Goal: Communication & Community: Share content

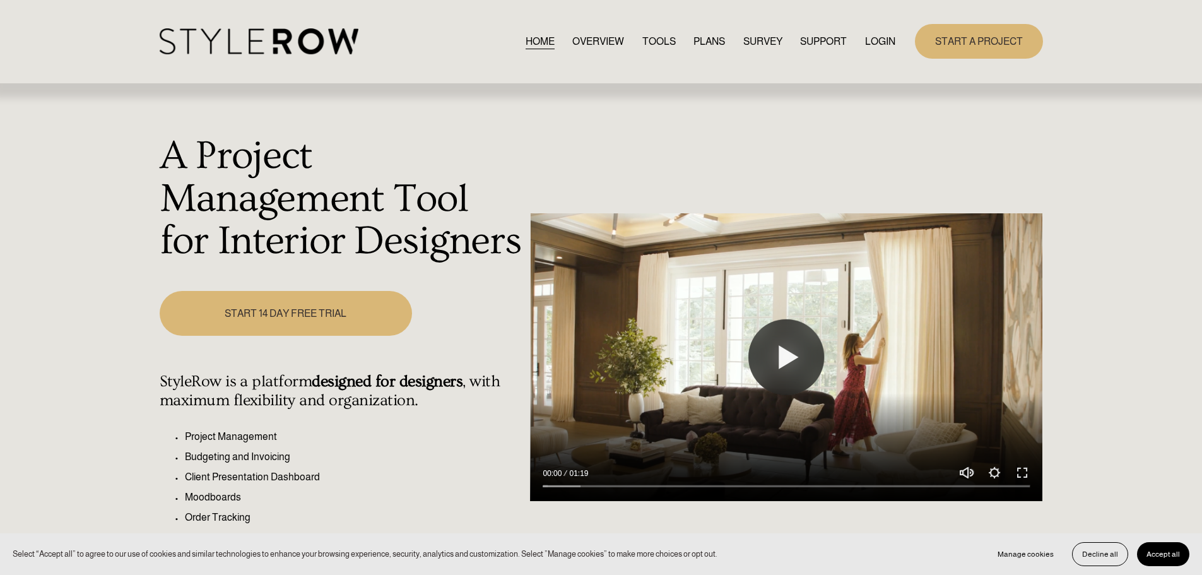
drag, startPoint x: 0, startPoint y: 0, endPoint x: 887, endPoint y: 42, distance: 888.1
click at [887, 42] on link "LOGIN" at bounding box center [880, 41] width 30 height 17
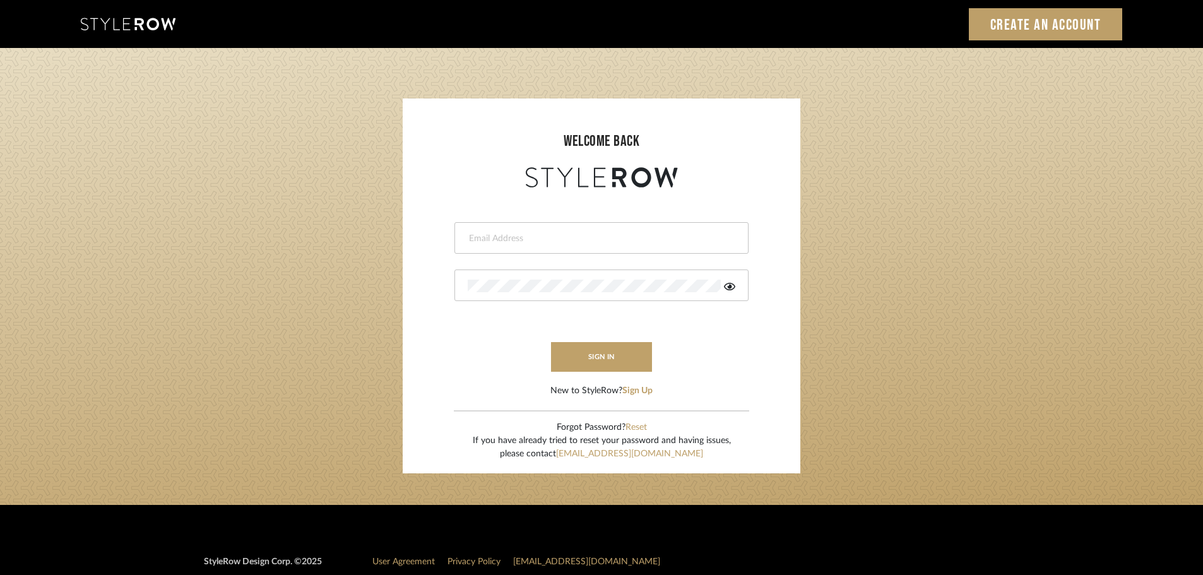
type input "[PERSON_NAME][EMAIL_ADDRESS][DOMAIN_NAME]"
click at [589, 361] on button "sign in" at bounding box center [601, 357] width 101 height 30
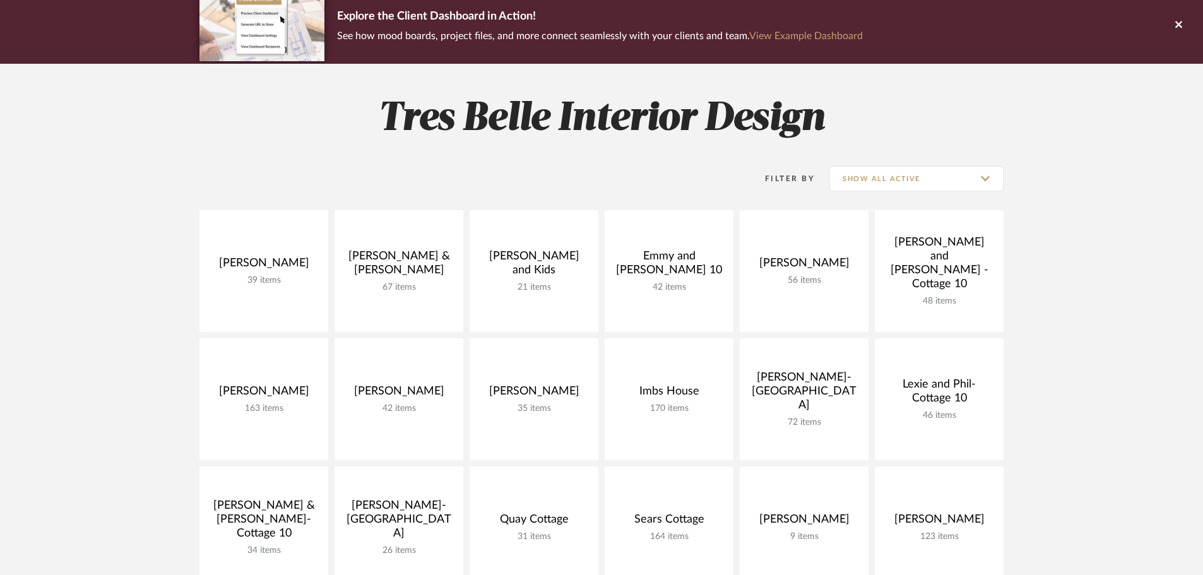
scroll to position [126, 0]
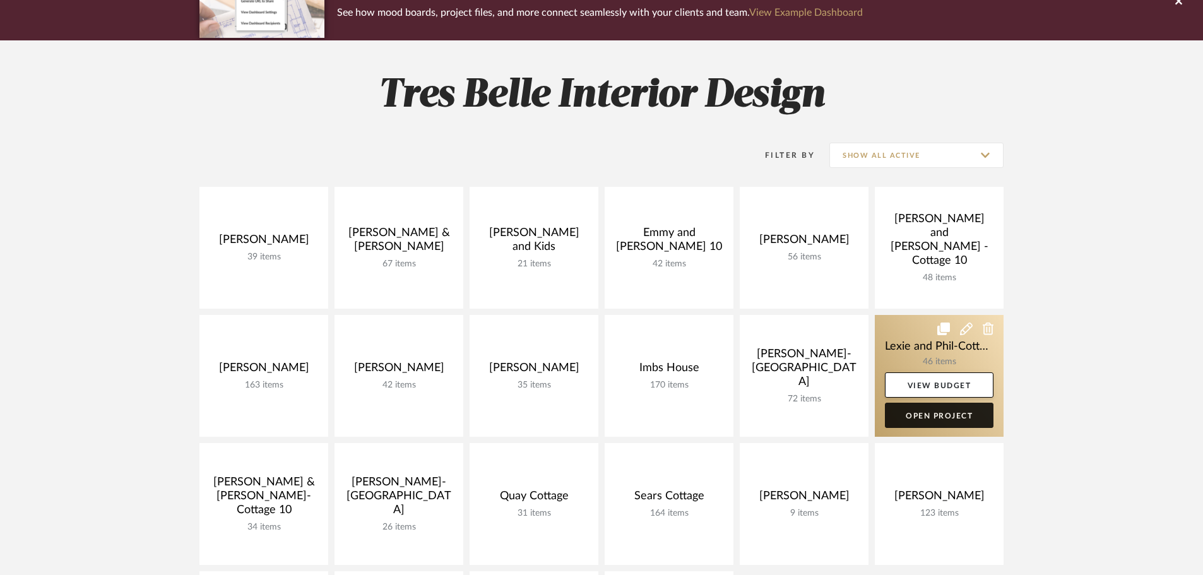
click at [935, 407] on link "Open Project" at bounding box center [939, 415] width 109 height 25
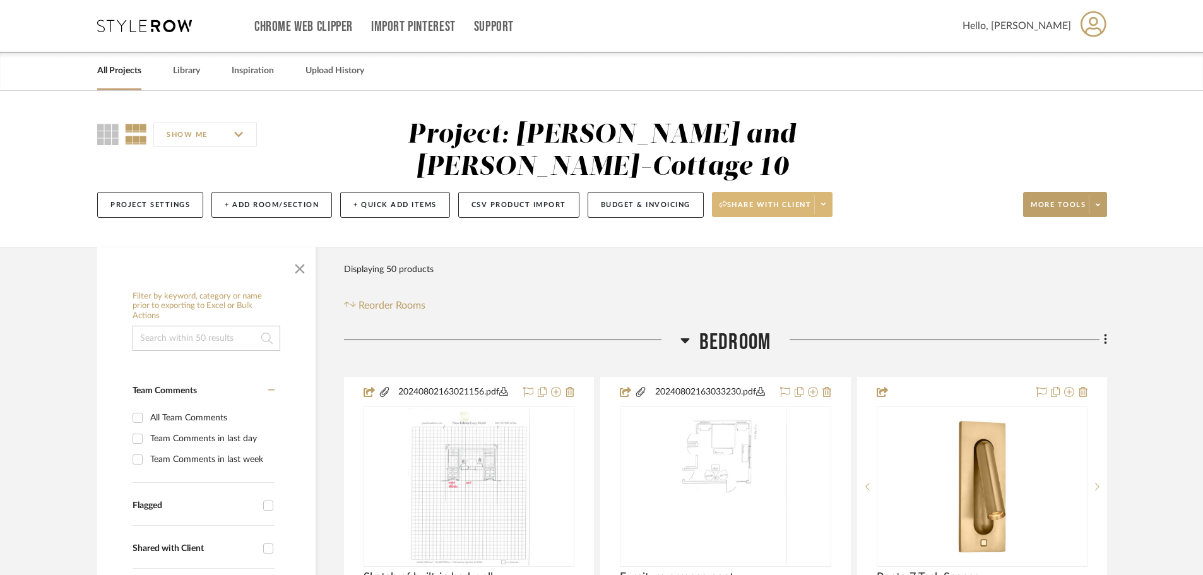
click at [760, 192] on button "Share with client" at bounding box center [772, 204] width 121 height 25
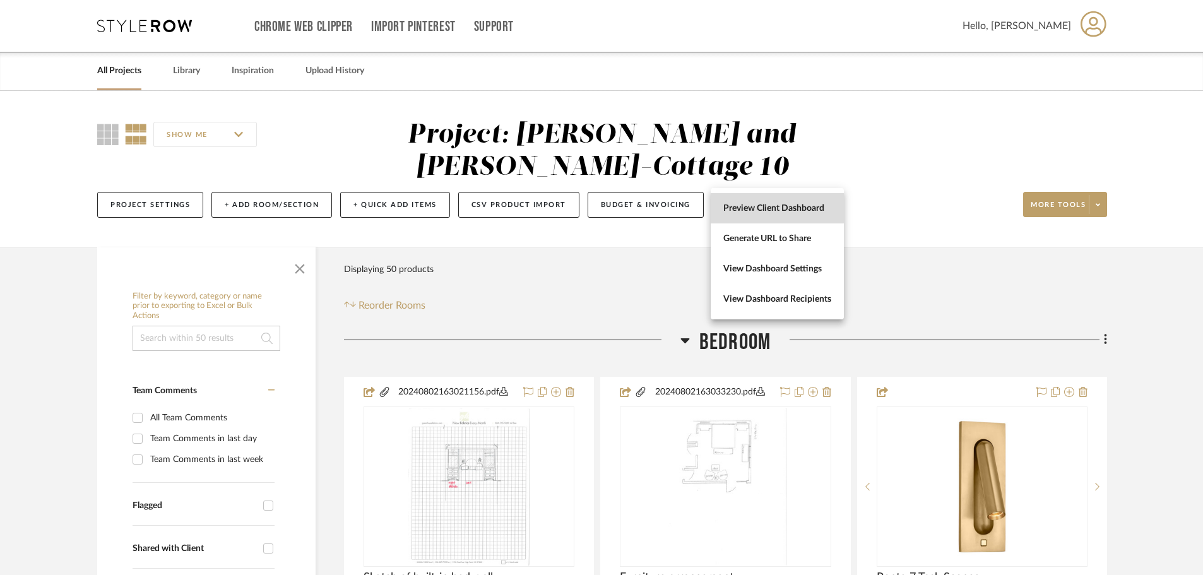
click at [765, 203] on span "Preview Client Dashboard" at bounding box center [777, 208] width 108 height 11
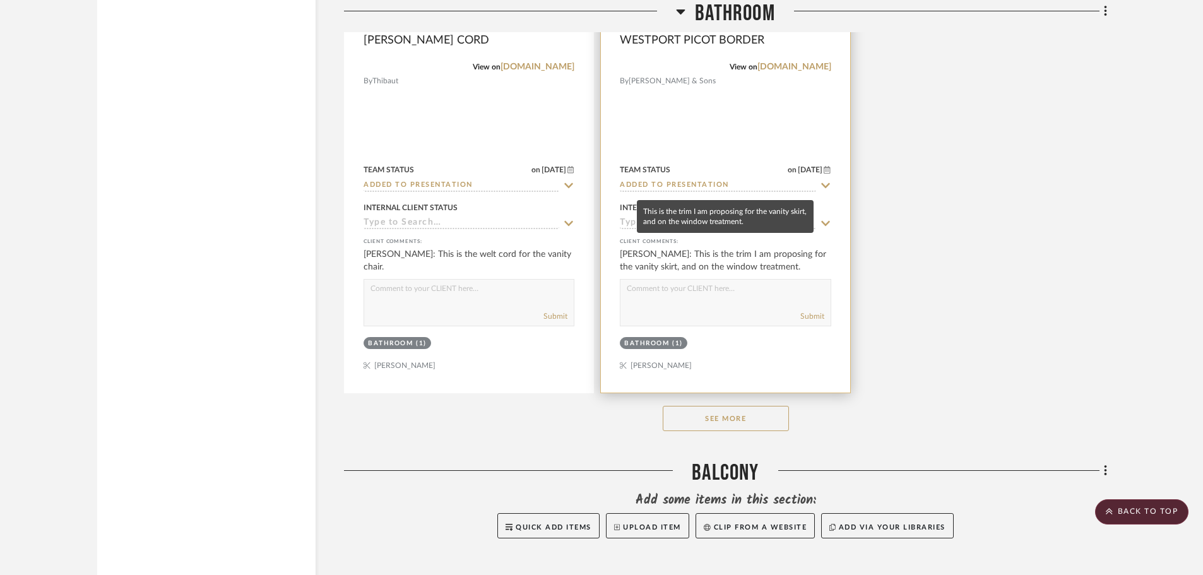
scroll to position [4668, 0]
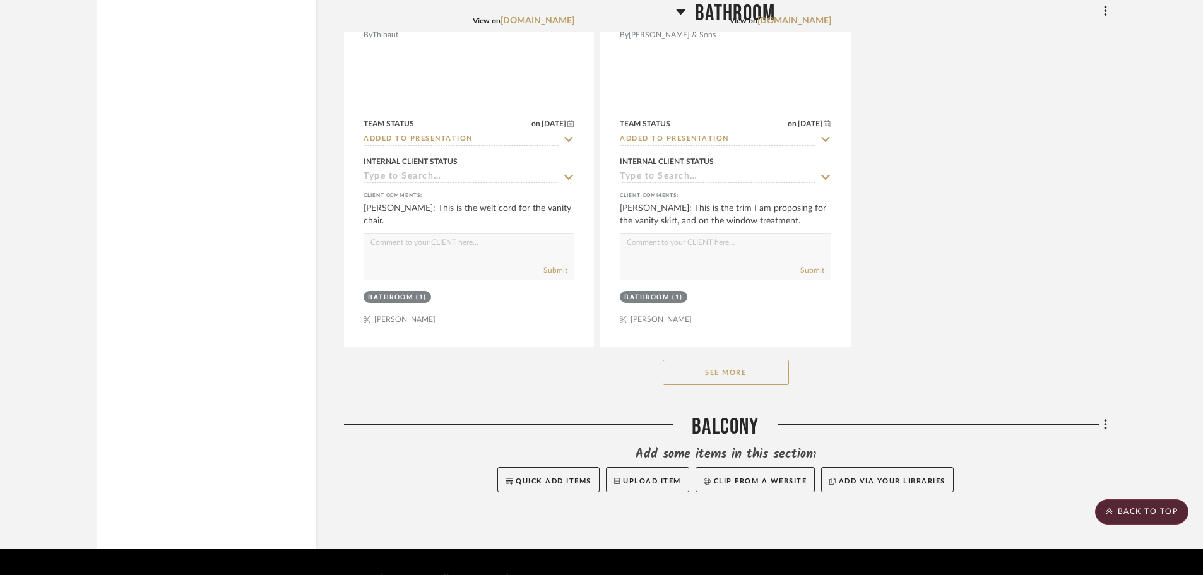
click at [768, 360] on button "See More" at bounding box center [725, 372] width 126 height 25
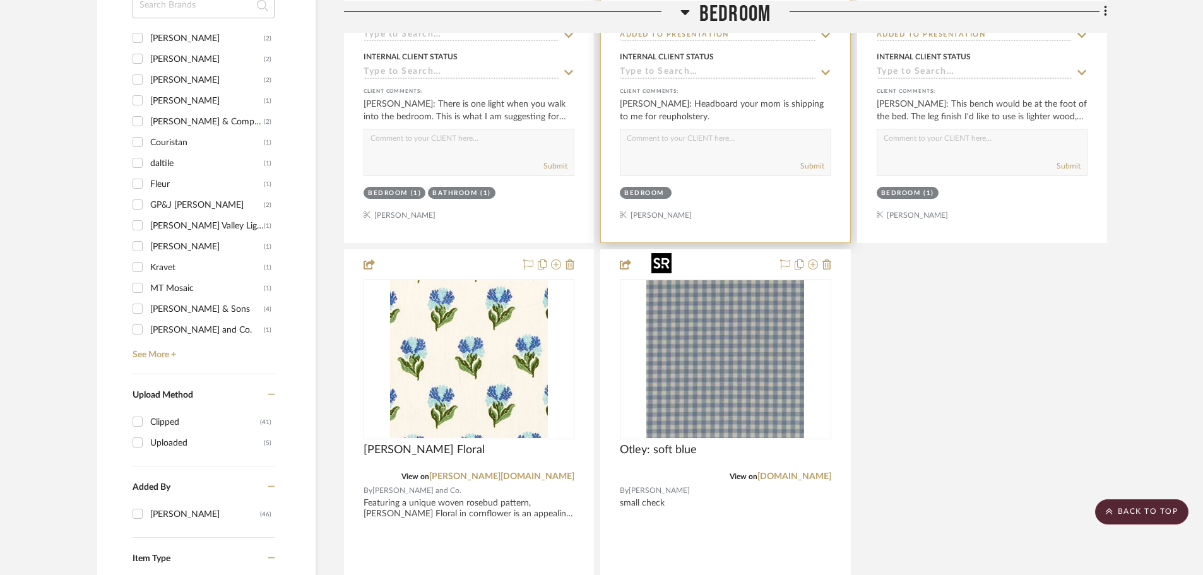
scroll to position [1198, 0]
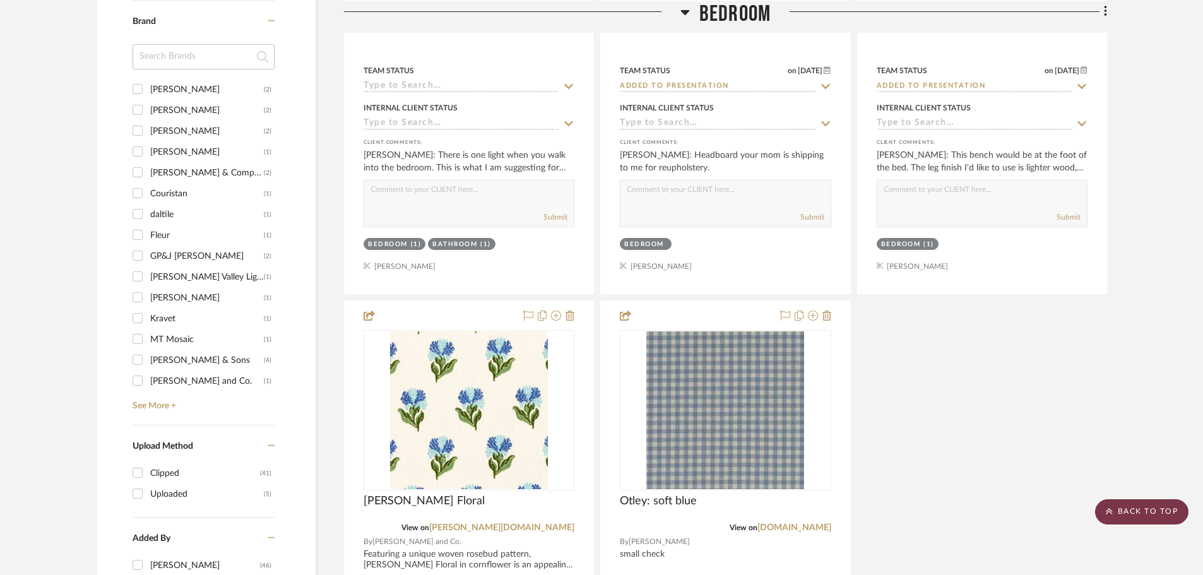
click at [1143, 515] on scroll-to-top-button "BACK TO TOP" at bounding box center [1141, 511] width 93 height 25
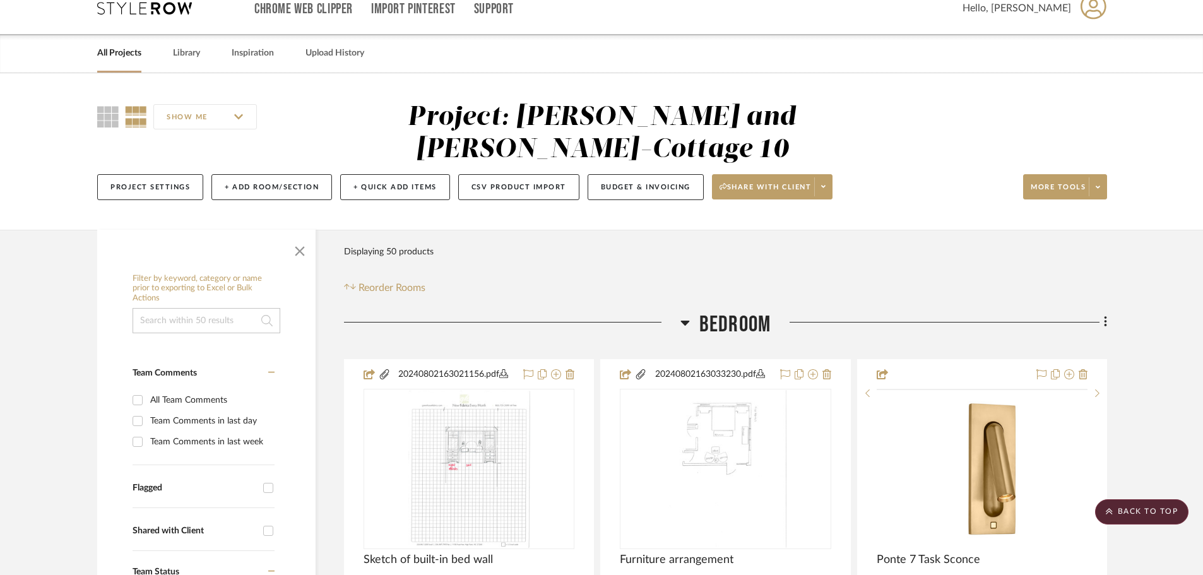
scroll to position [0, 0]
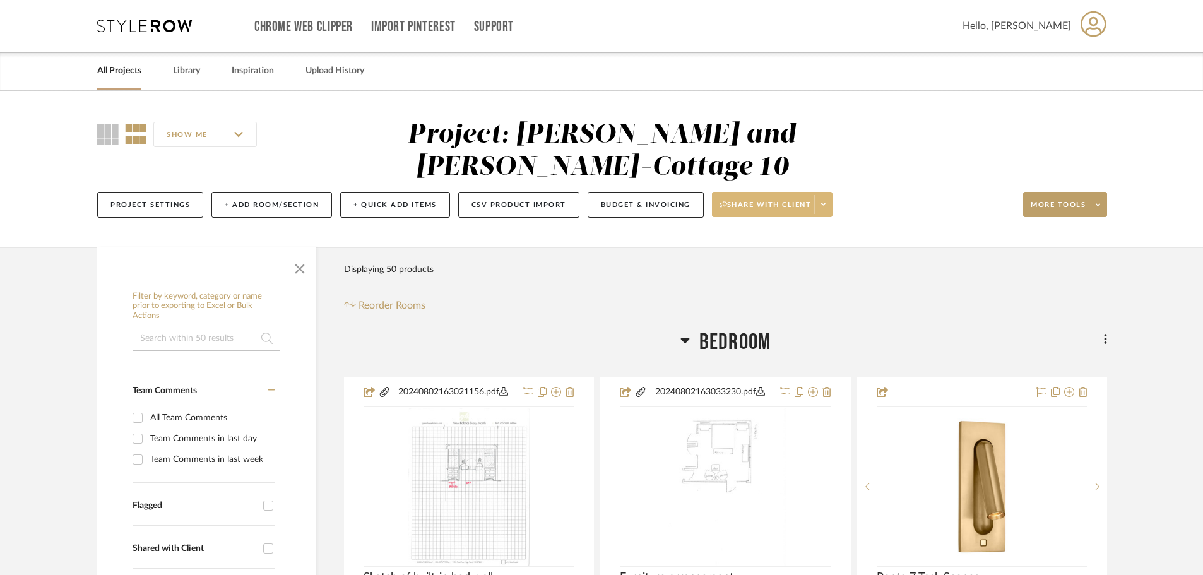
click at [770, 200] on span "Share with client" at bounding box center [765, 209] width 92 height 19
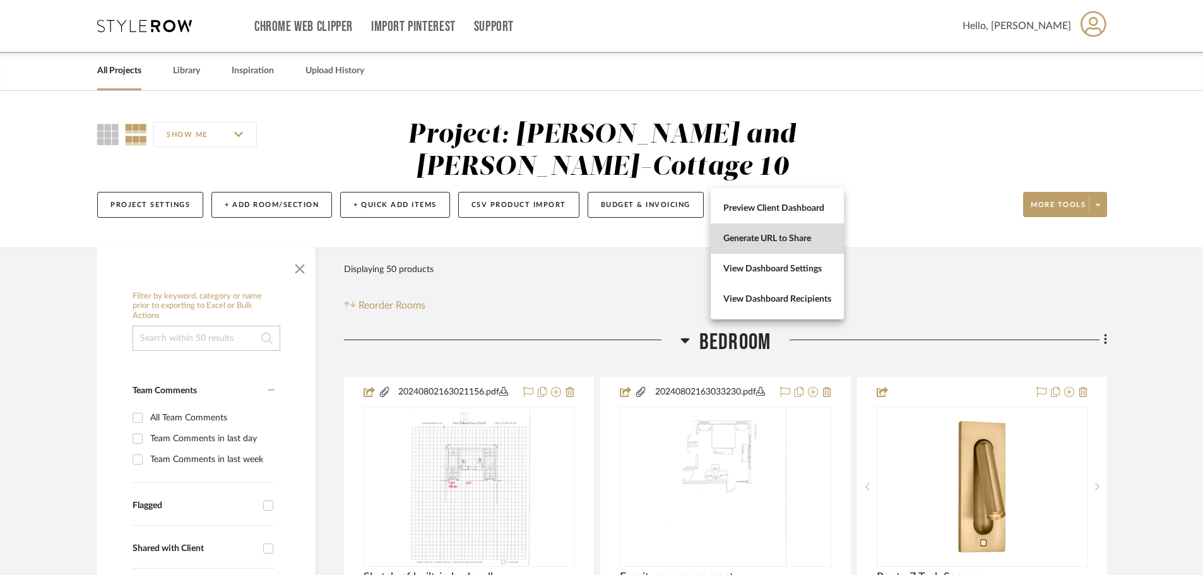
click at [804, 231] on button "Generate URL to Share" at bounding box center [776, 238] width 133 height 30
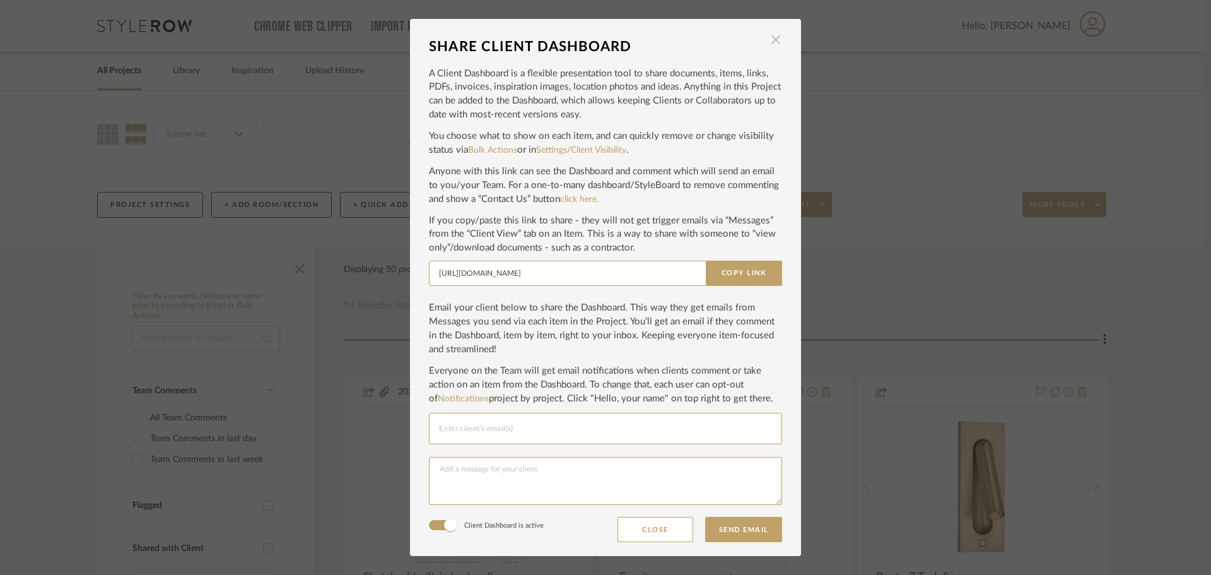
click at [770, 34] on span "button" at bounding box center [775, 39] width 25 height 25
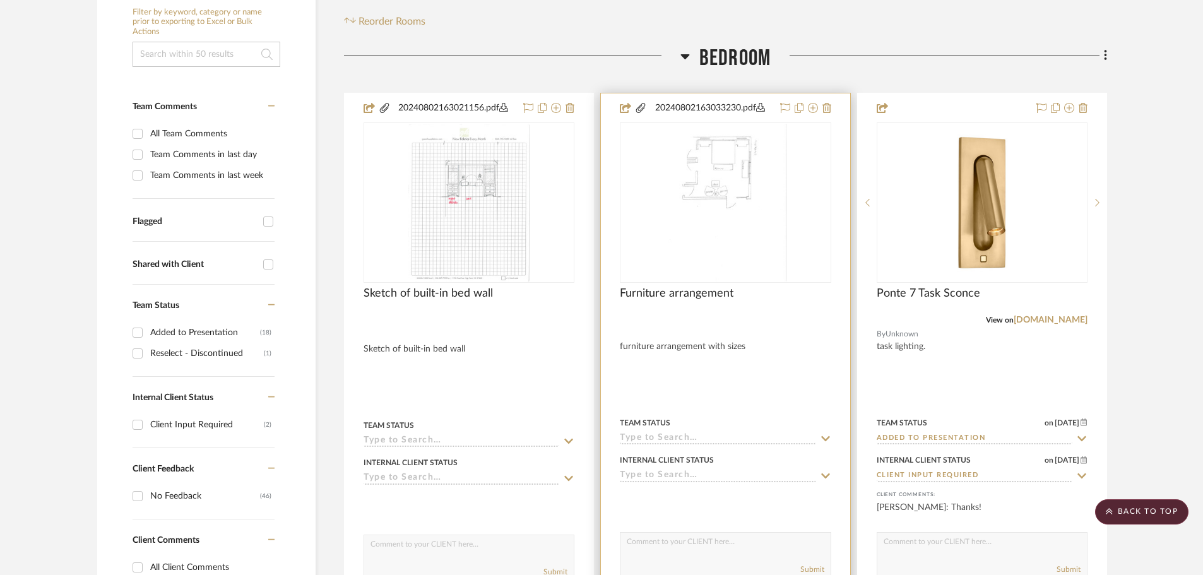
scroll to position [379, 0]
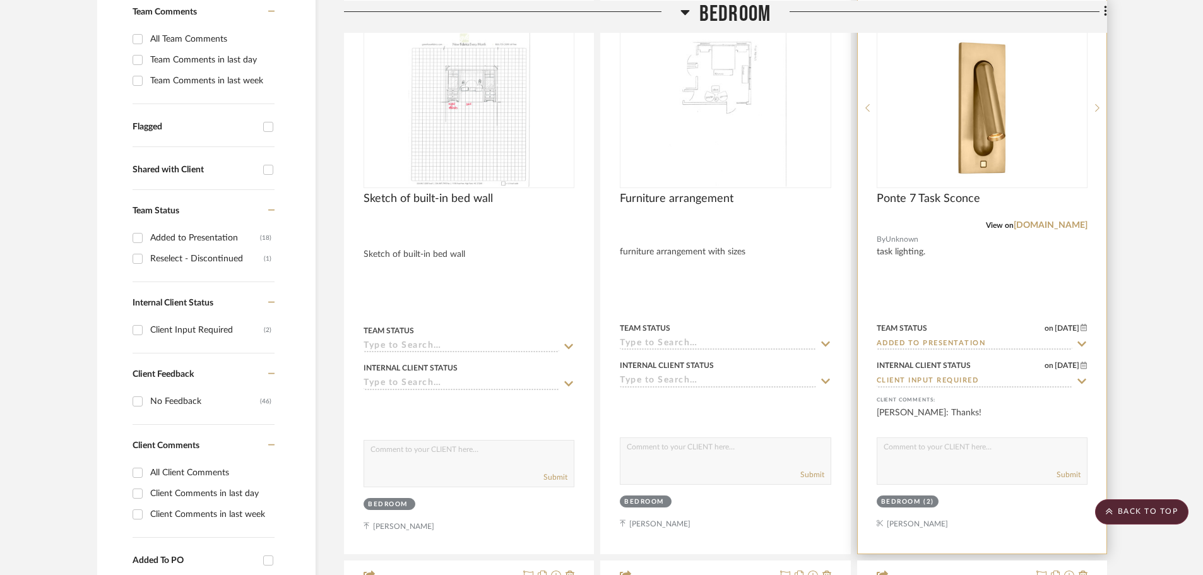
click at [1080, 376] on icon at bounding box center [1081, 381] width 11 height 10
click at [1085, 376] on icon at bounding box center [1081, 381] width 11 height 10
type input "10/7/2025"
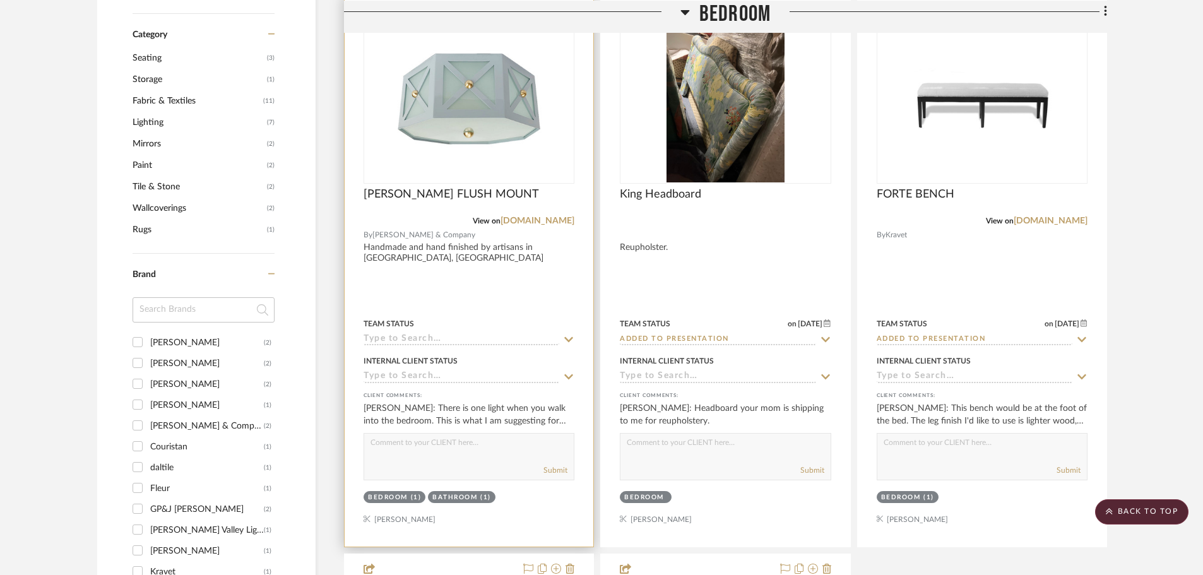
scroll to position [946, 0]
click at [565, 370] on icon at bounding box center [568, 375] width 11 height 10
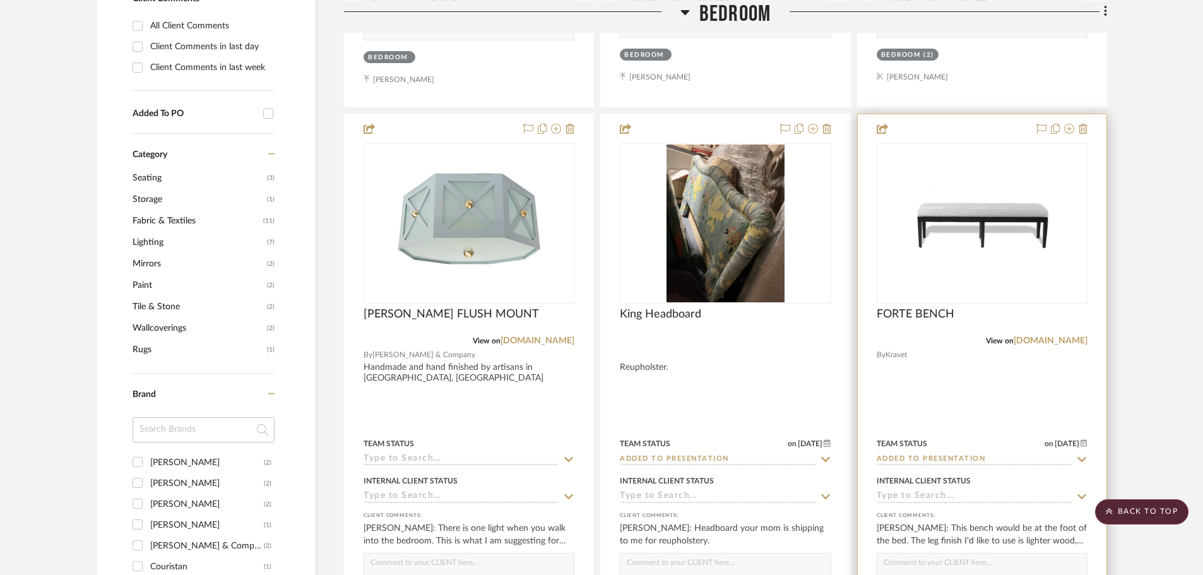
scroll to position [818, 0]
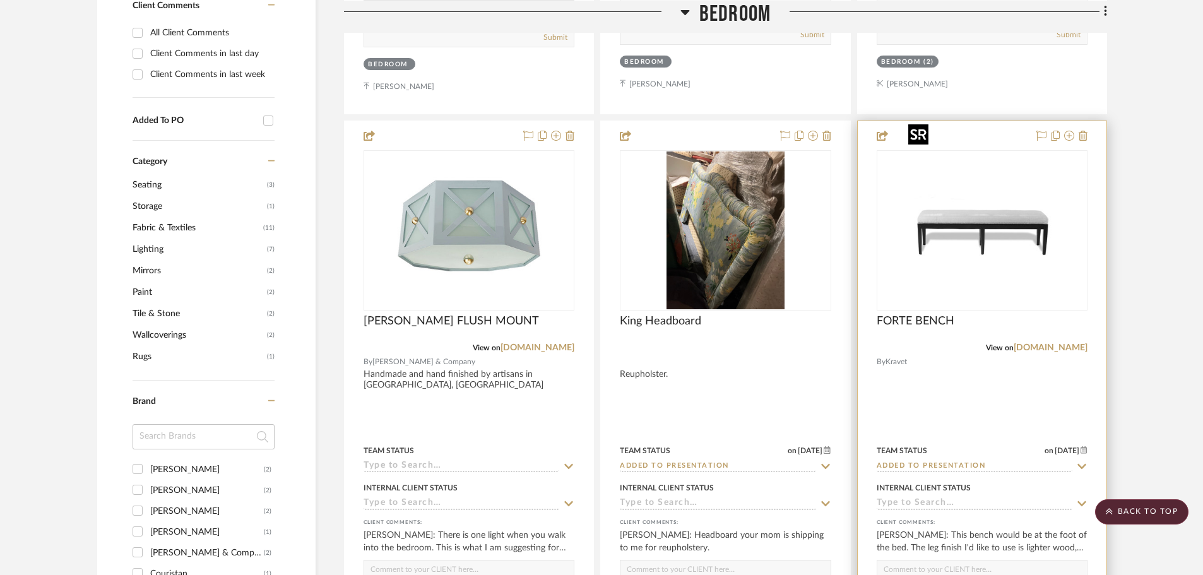
click at [992, 151] on img "0" at bounding box center [982, 230] width 158 height 158
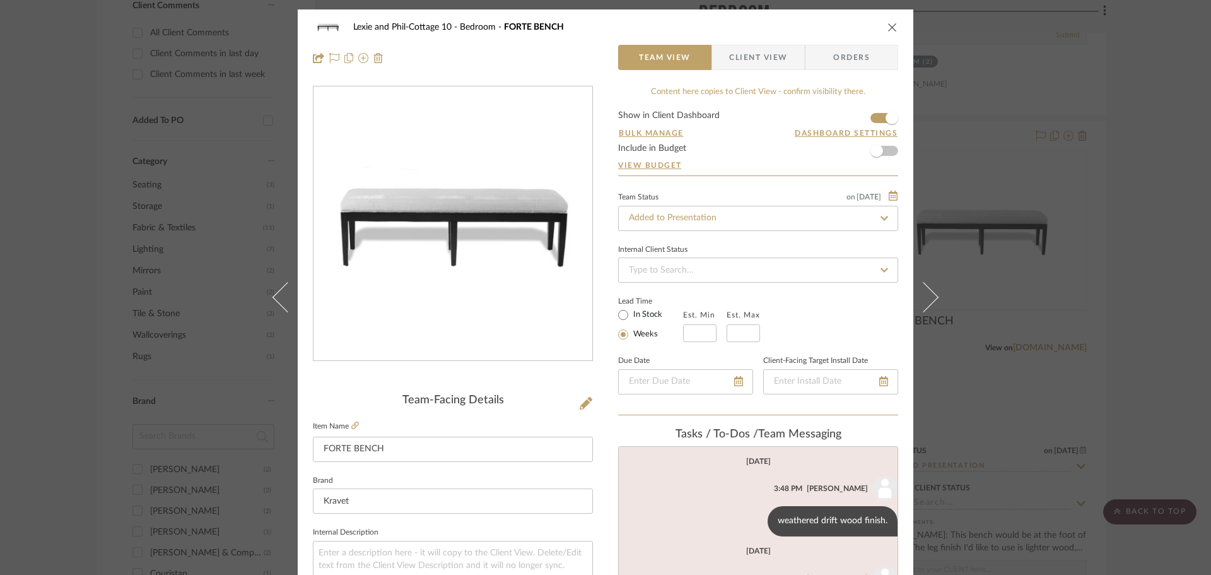
scroll to position [18, 0]
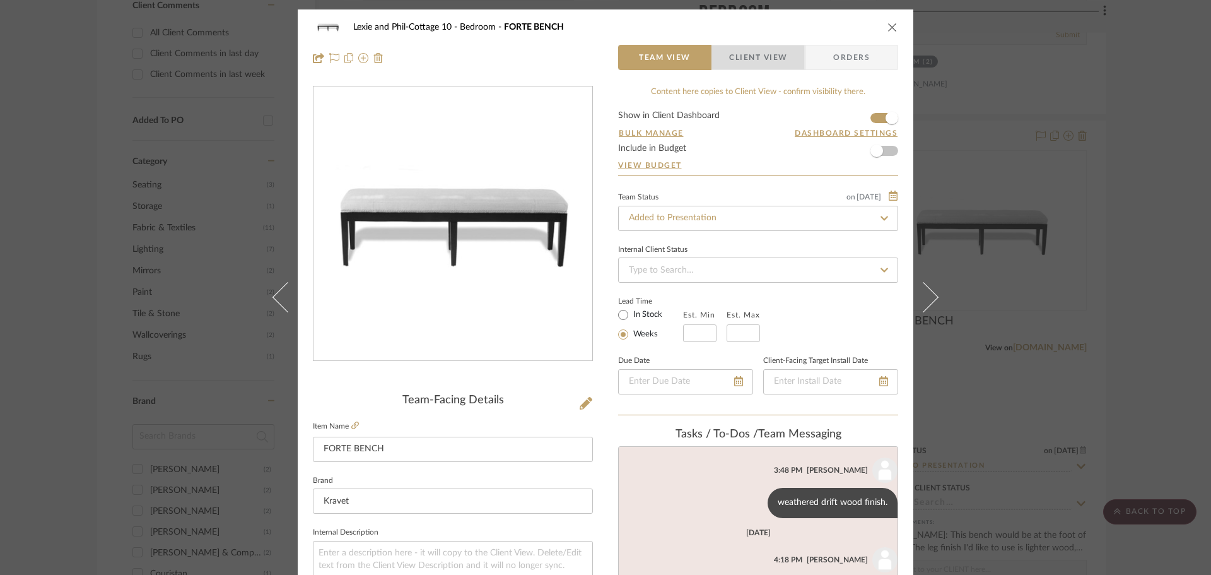
click at [768, 54] on span "Client View" at bounding box center [758, 57] width 58 height 25
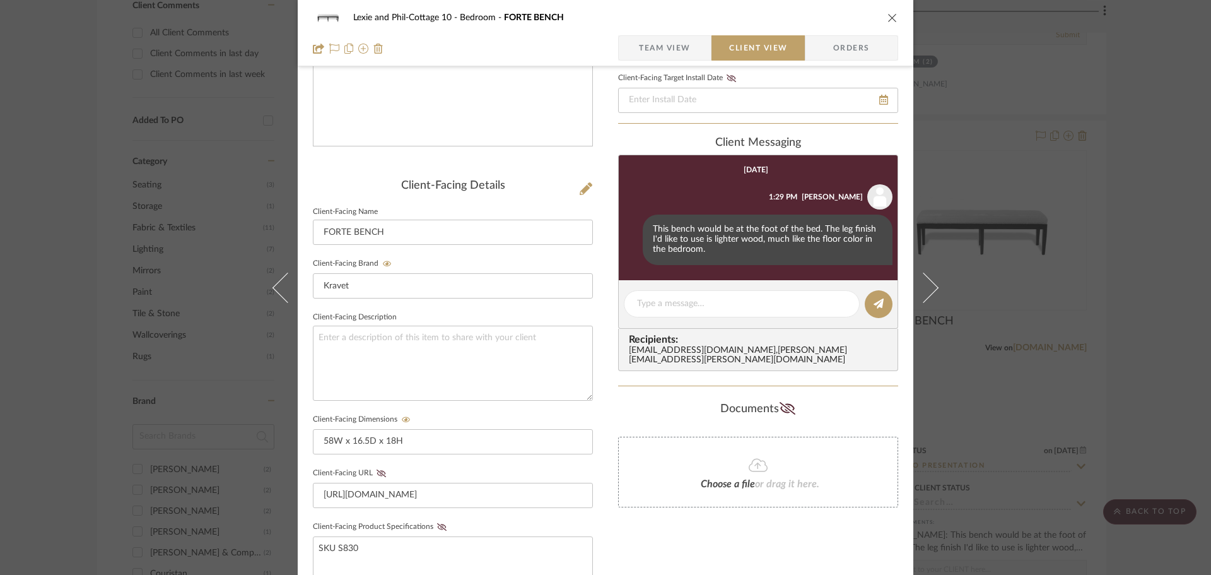
scroll to position [252, 0]
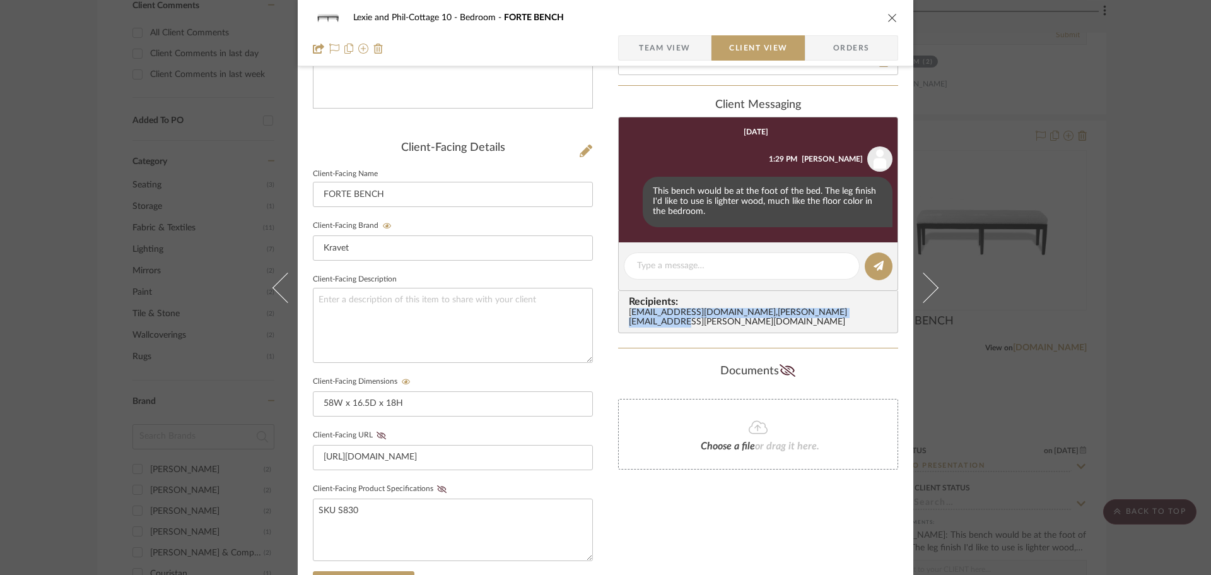
drag, startPoint x: 624, startPoint y: 310, endPoint x: 819, endPoint y: 310, distance: 195.0
click at [819, 310] on div "Recipients: lexiekrebs3@gmail.com , philip.n.krebs@gmail.com" at bounding box center [758, 312] width 280 height 42
drag, startPoint x: 791, startPoint y: 307, endPoint x: 627, endPoint y: 311, distance: 163.5
click at [629, 311] on div "lexiekrebs3@gmail.com , philip.n.krebs@gmail.com" at bounding box center [761, 318] width 264 height 20
drag, startPoint x: 624, startPoint y: 312, endPoint x: 815, endPoint y: 318, distance: 191.3
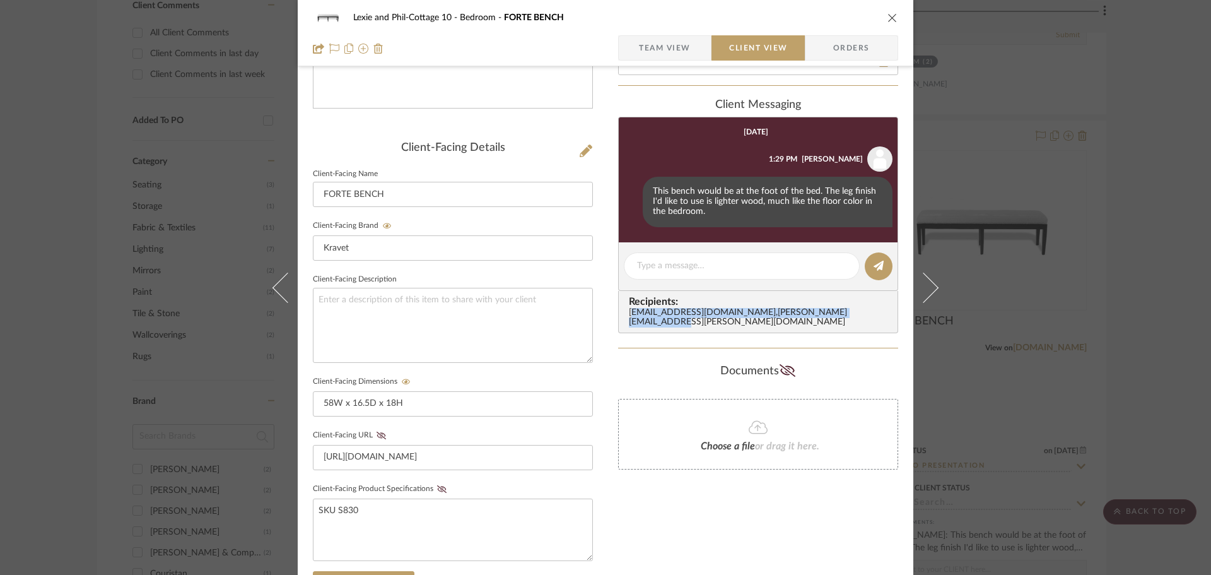
click at [815, 318] on div "Recipients: lexiekrebs3@gmail.com , philip.n.krebs@gmail.com" at bounding box center [758, 312] width 280 height 42
drag, startPoint x: 801, startPoint y: 306, endPoint x: 626, endPoint y: 309, distance: 175.4
click at [629, 309] on div "lexiekrebs3@gmail.com , philip.n.krebs@gmail.com" at bounding box center [761, 318] width 264 height 20
copy div "exiekrebs3@gmail.com"
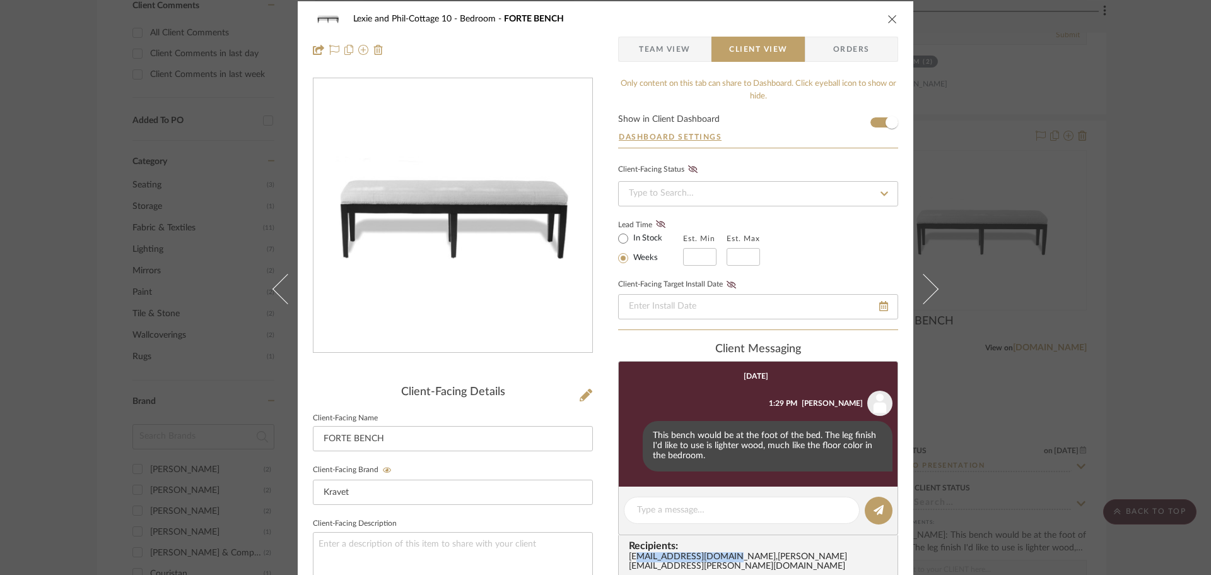
scroll to position [0, 0]
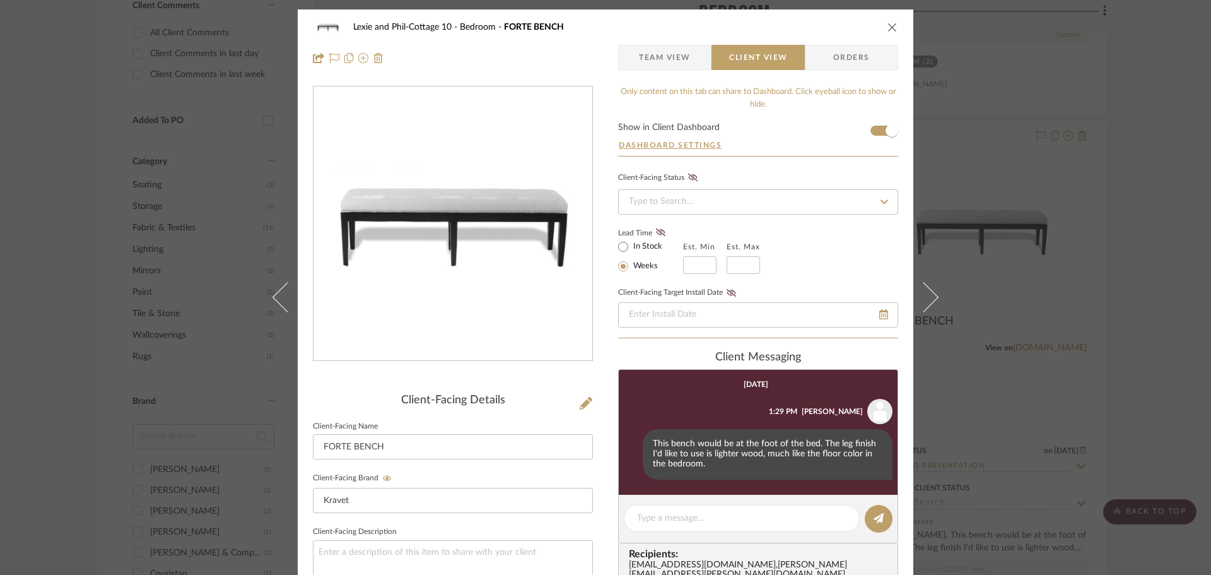
click at [1053, 68] on div "Lexie and Phil-Cottage 10 Bedroom FORTE BENCH Team View Client View Orders Clie…" at bounding box center [605, 287] width 1211 height 575
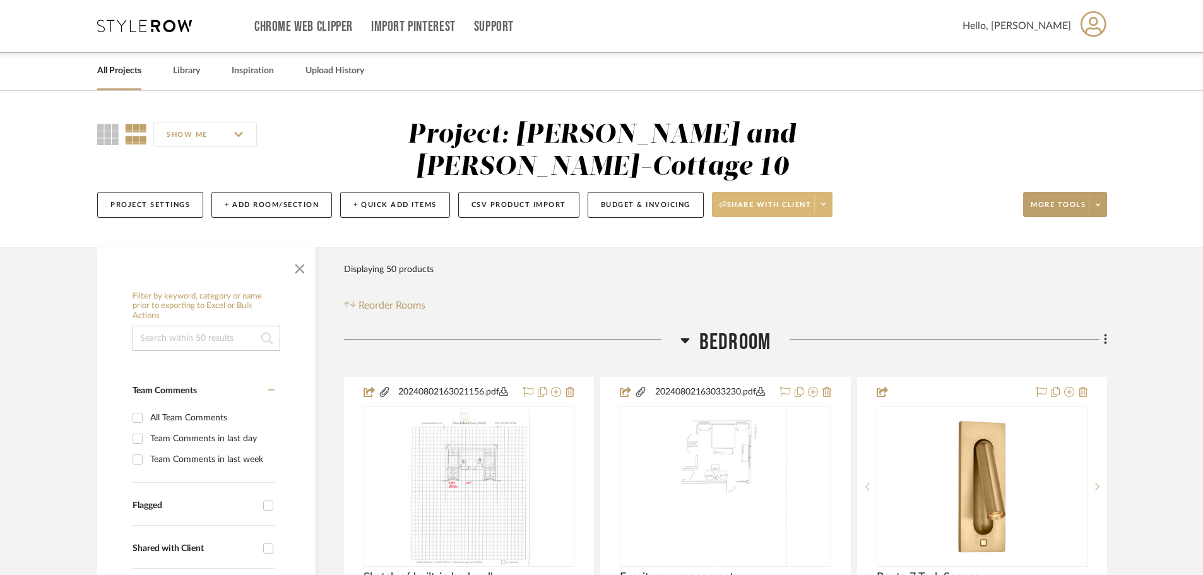
click at [760, 200] on span "Share with client" at bounding box center [765, 209] width 92 height 19
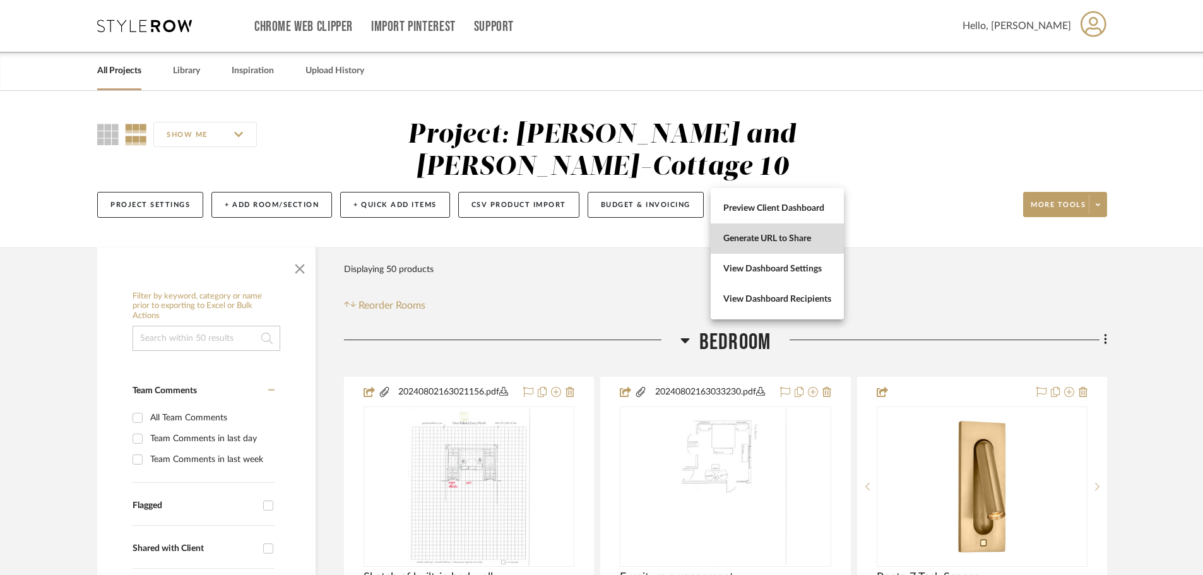
click at [758, 237] on span "Generate URL to Share" at bounding box center [777, 238] width 108 height 11
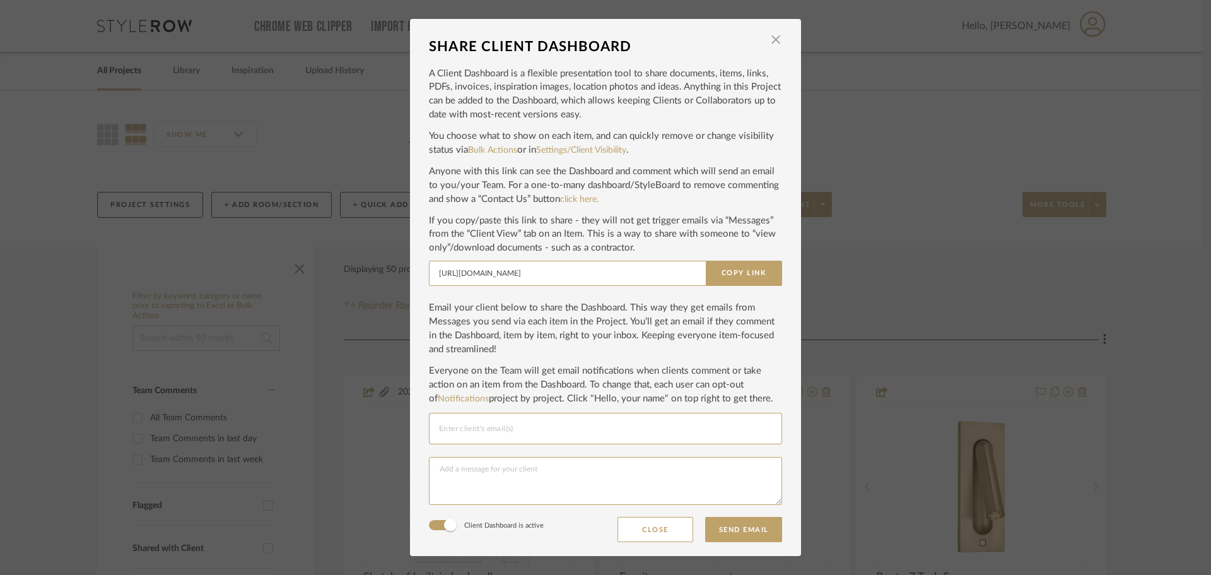
click at [442, 432] on input "Email selection" at bounding box center [605, 428] width 333 height 15
paste input "exiekrebs3@gmail.com"
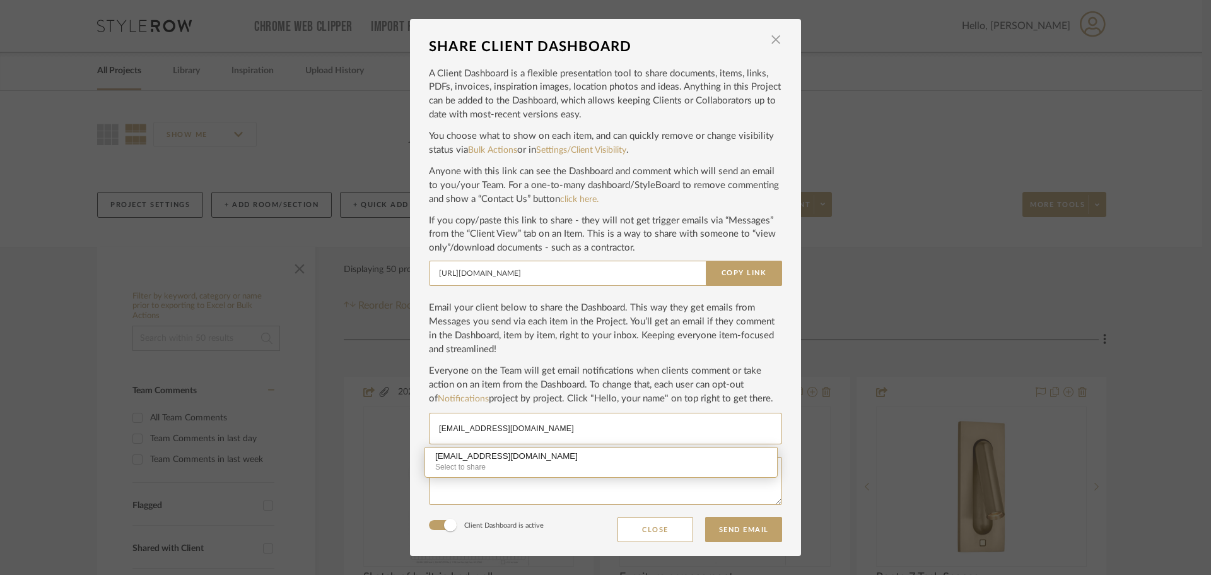
click at [433, 422] on div "exiekrebs3@gmail.com" at bounding box center [605, 429] width 353 height 32
click at [439, 427] on input "exiekrebs3@gmail.com" at bounding box center [605, 428] width 333 height 15
type input "lexiekrebs3@gmail.com"
click at [547, 488] on textarea at bounding box center [605, 481] width 353 height 48
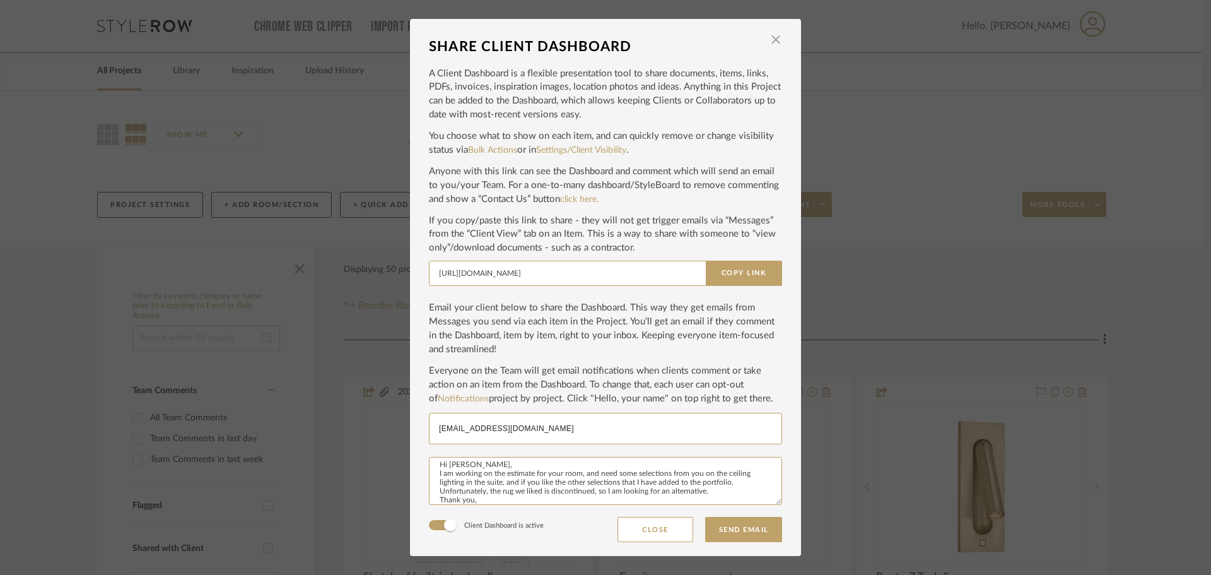
scroll to position [14, 0]
click at [713, 480] on textarea "Hi Lexie, I am working on the estimate for your room, and need some selections …" at bounding box center [605, 481] width 353 height 48
click at [615, 486] on textarea "Hi Lexie, I am working on the estimate for your room, and need some selections …" at bounding box center [605, 481] width 353 height 48
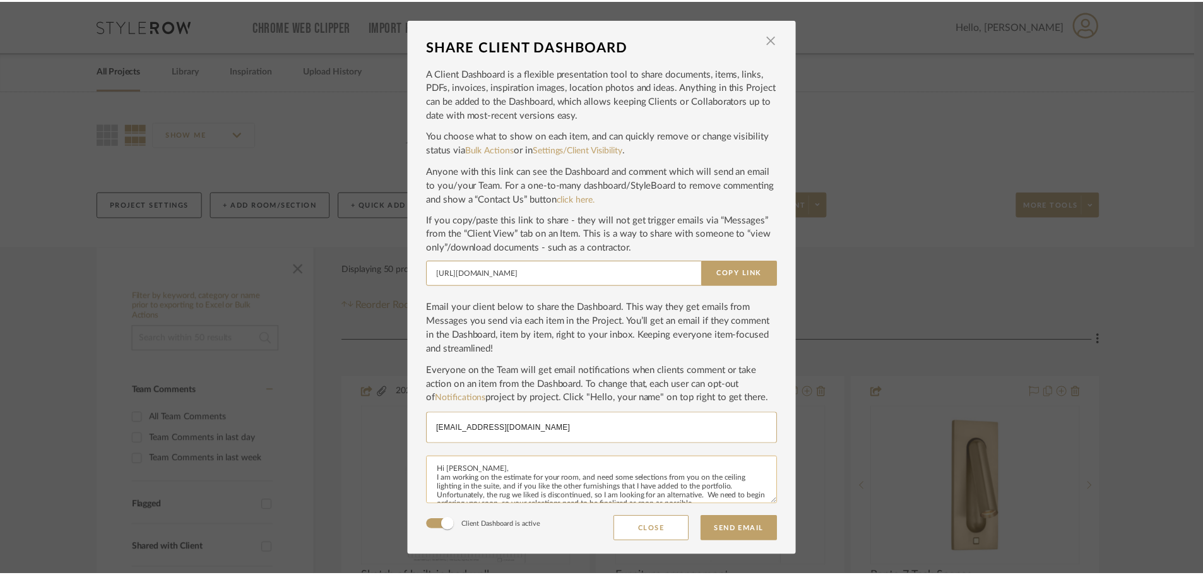
scroll to position [26, 0]
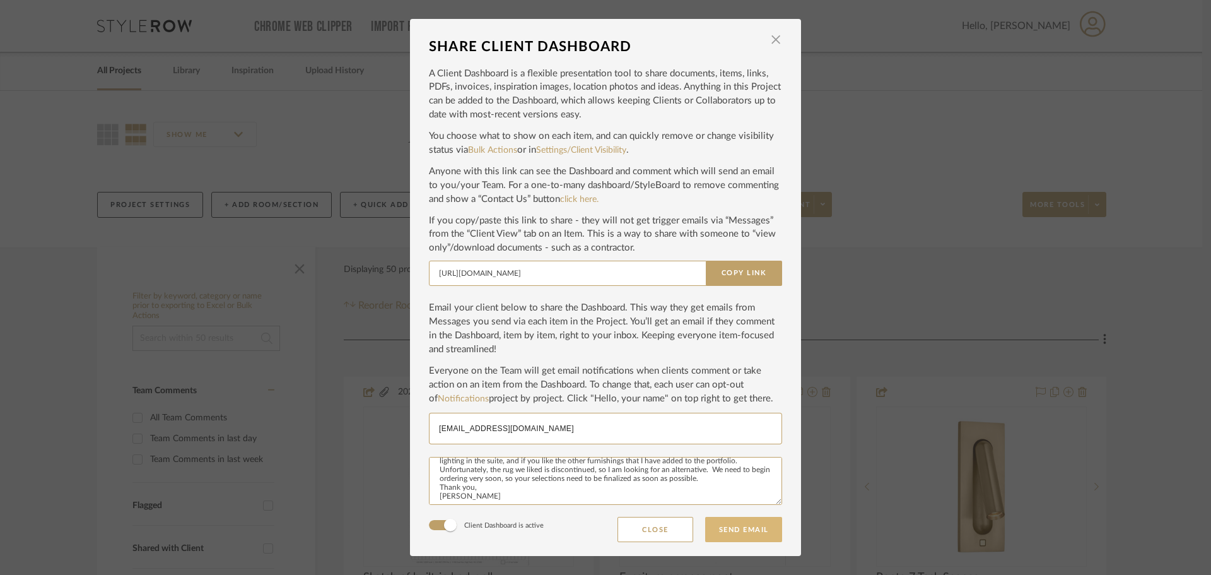
type textarea "Hi Lexie, I am working on the estimate for your room, and need some selections …"
click at [753, 528] on button "Send Email" at bounding box center [743, 529] width 77 height 25
click at [549, 428] on input "lexiekrebs3@gmail.com" at bounding box center [605, 428] width 333 height 15
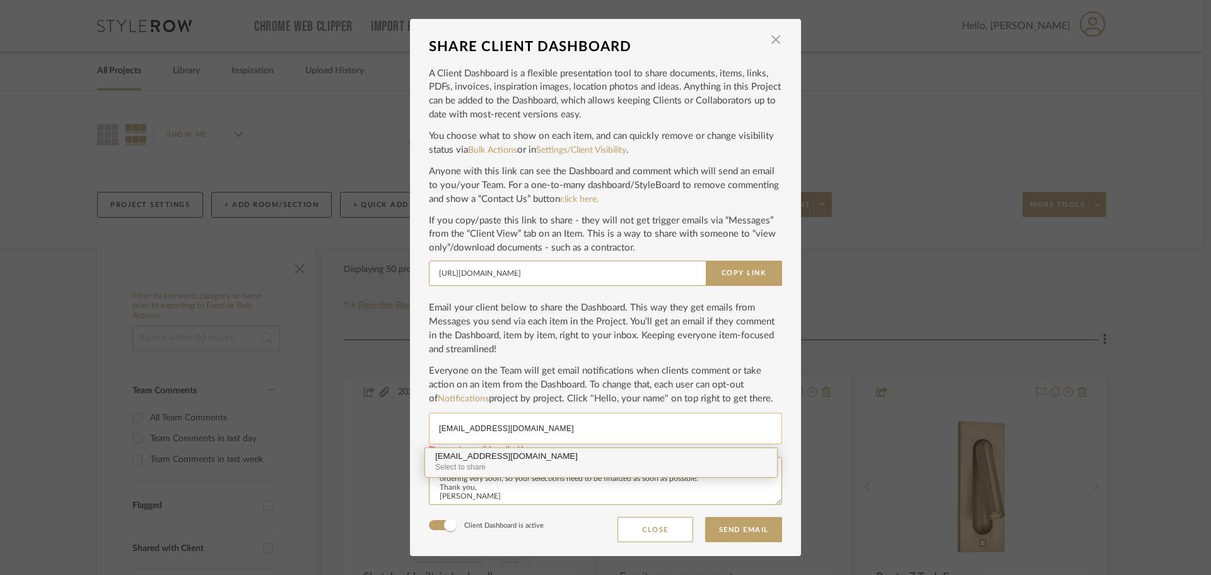
click at [498, 459] on div "lexiekrebs3@gmail.com" at bounding box center [601, 456] width 332 height 9
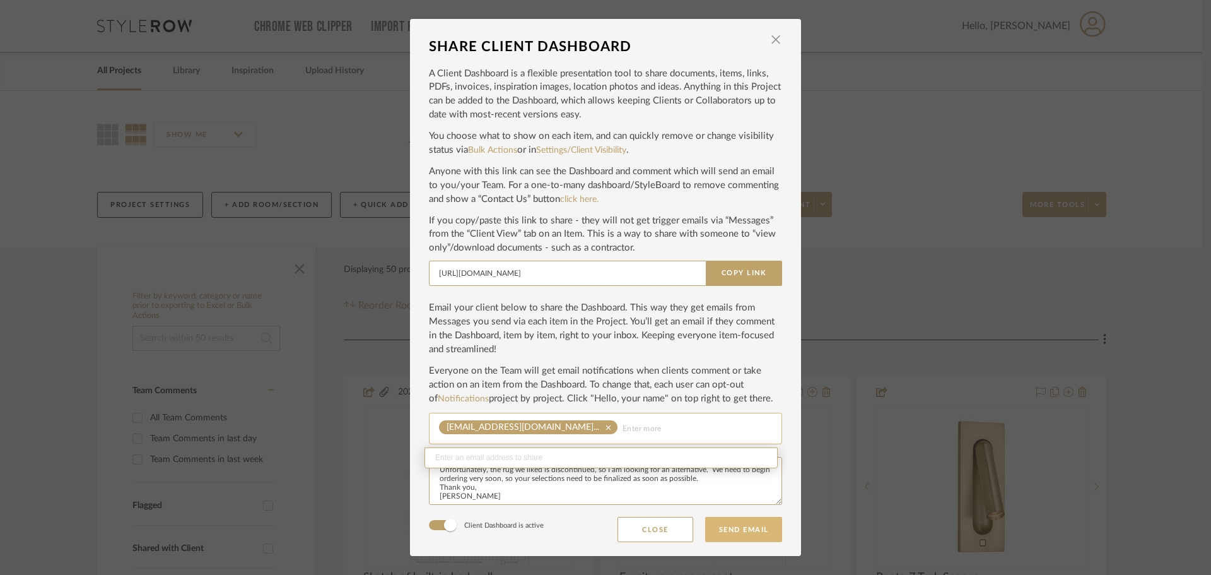
click at [722, 526] on button "Send Email" at bounding box center [743, 529] width 77 height 25
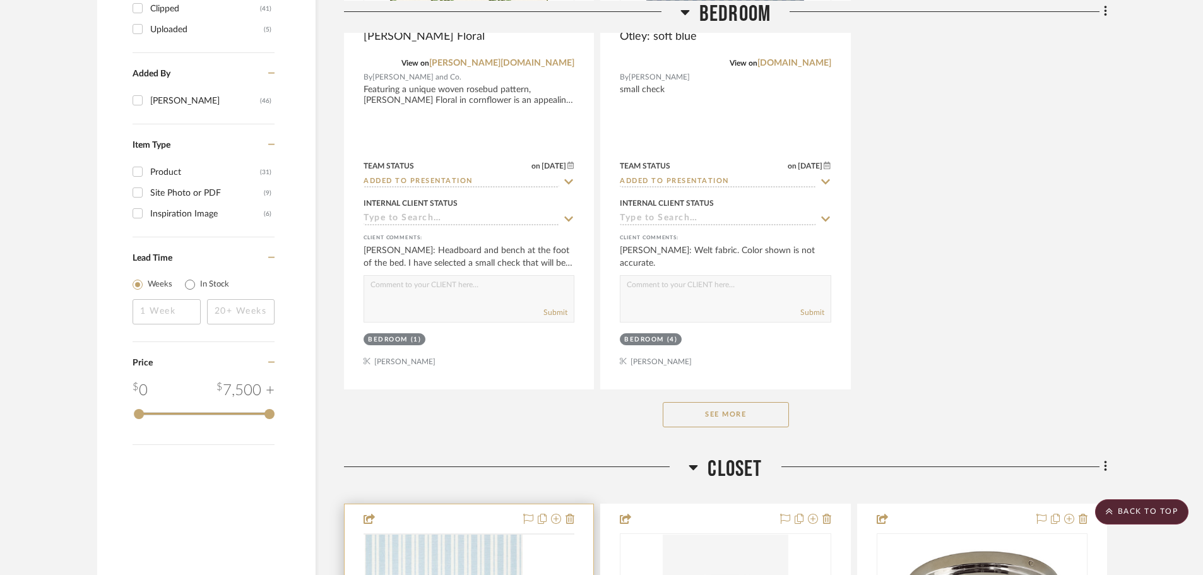
scroll to position [1830, 0]
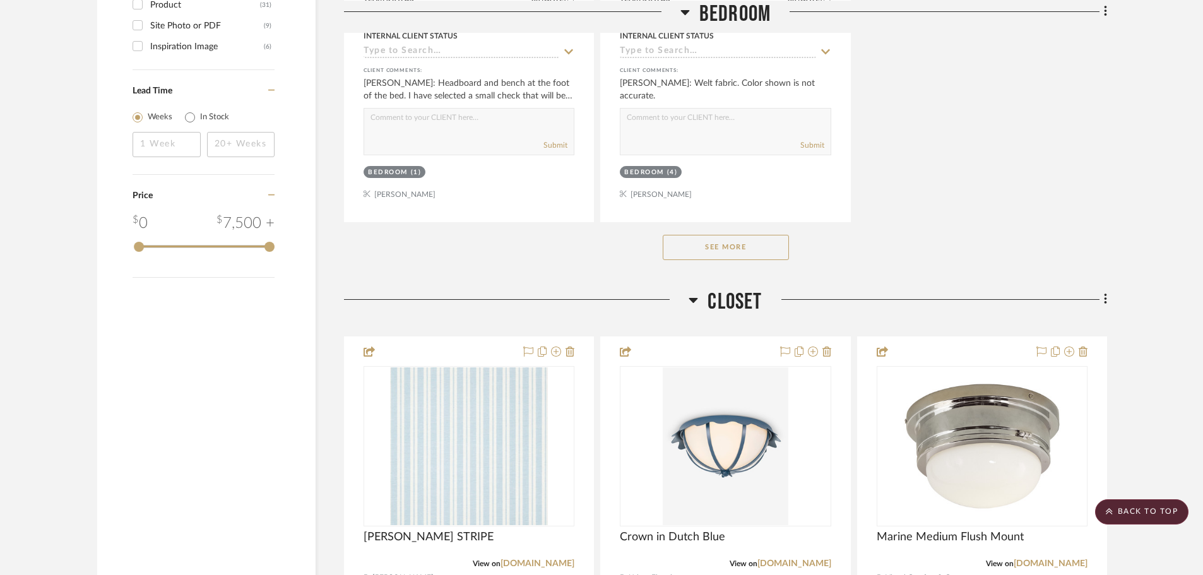
click at [711, 235] on button "See More" at bounding box center [725, 247] width 126 height 25
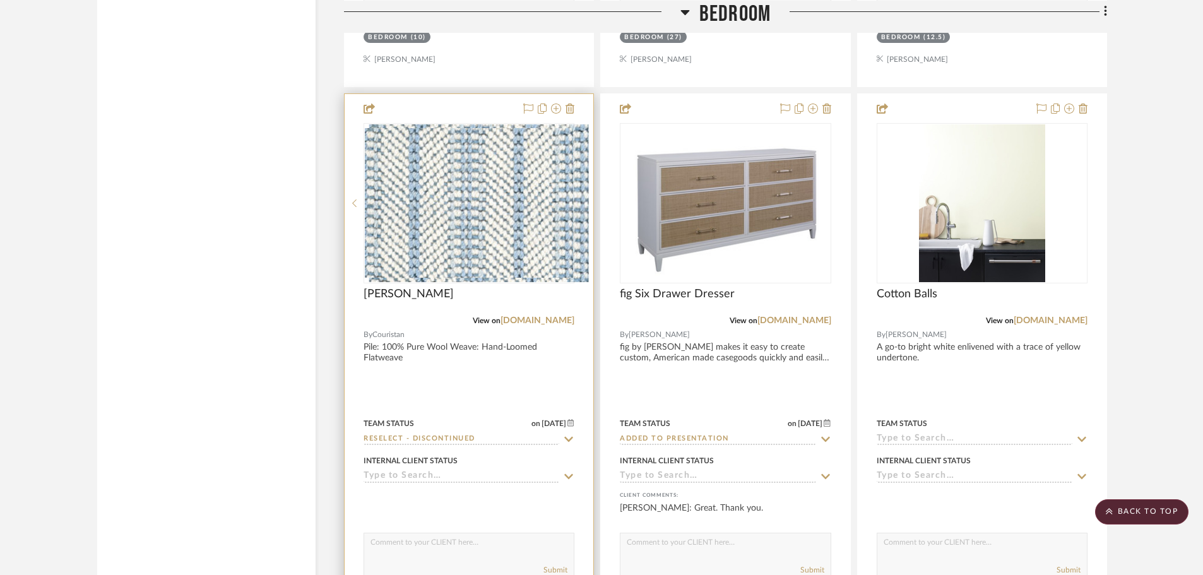
scroll to position [3155, 0]
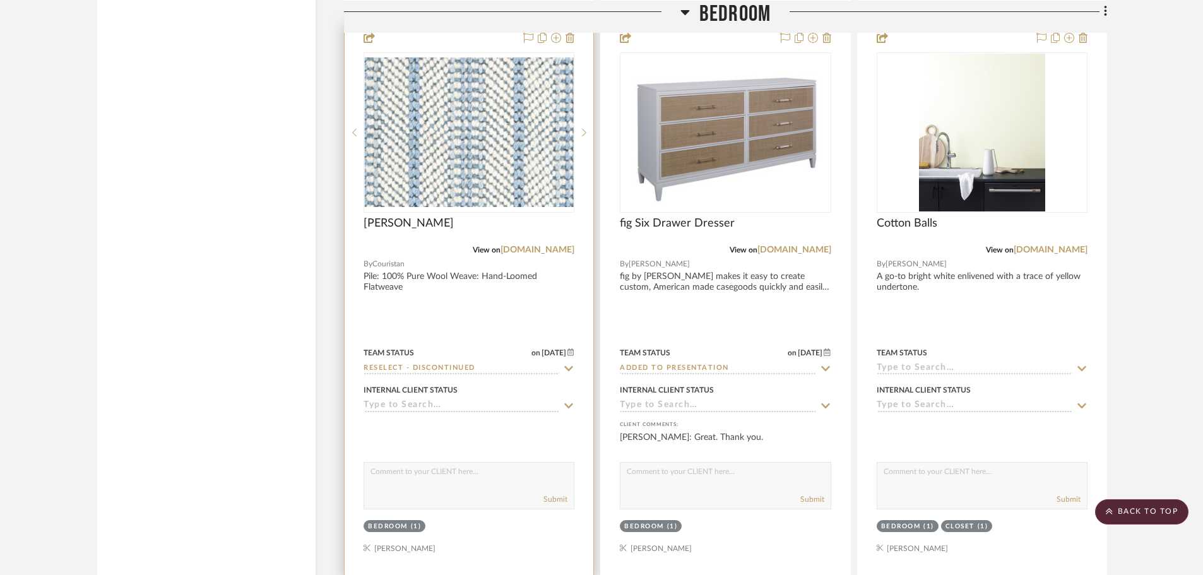
click at [399, 462] on textarea at bounding box center [468, 474] width 209 height 24
type textarea "discontinued-looking for alternative."
click at [567, 493] on button "Submit" at bounding box center [555, 498] width 24 height 11
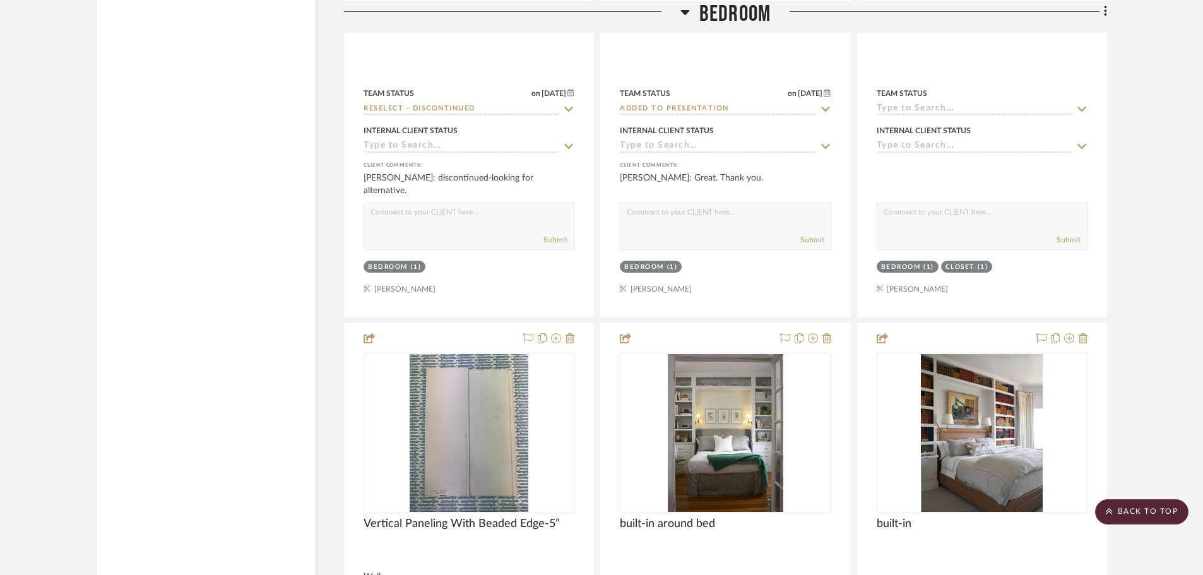
scroll to position [3281, 0]
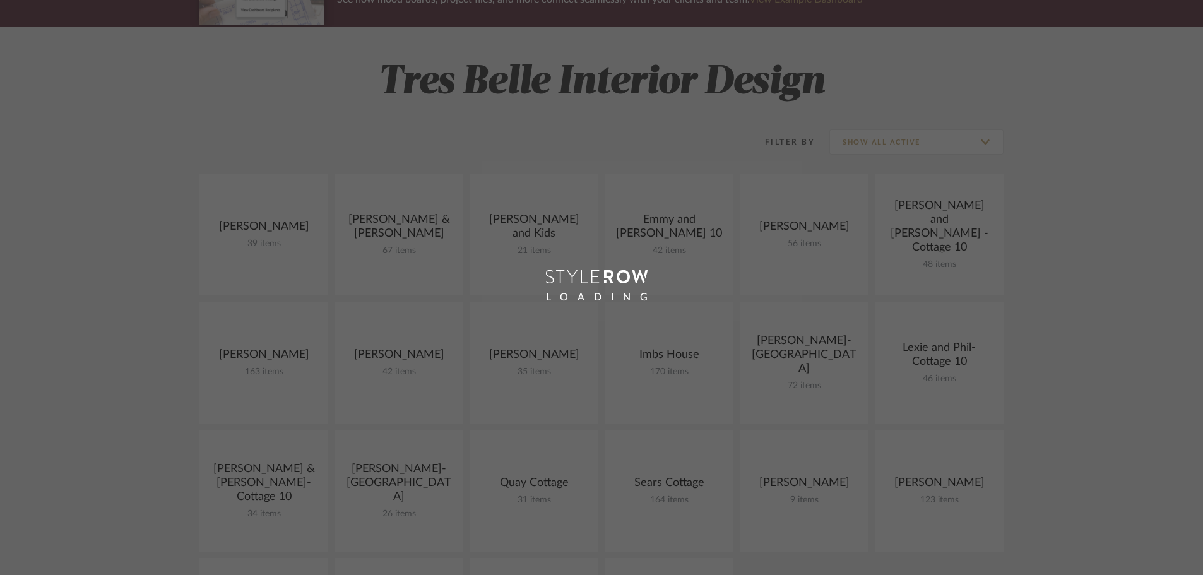
scroll to position [126, 0]
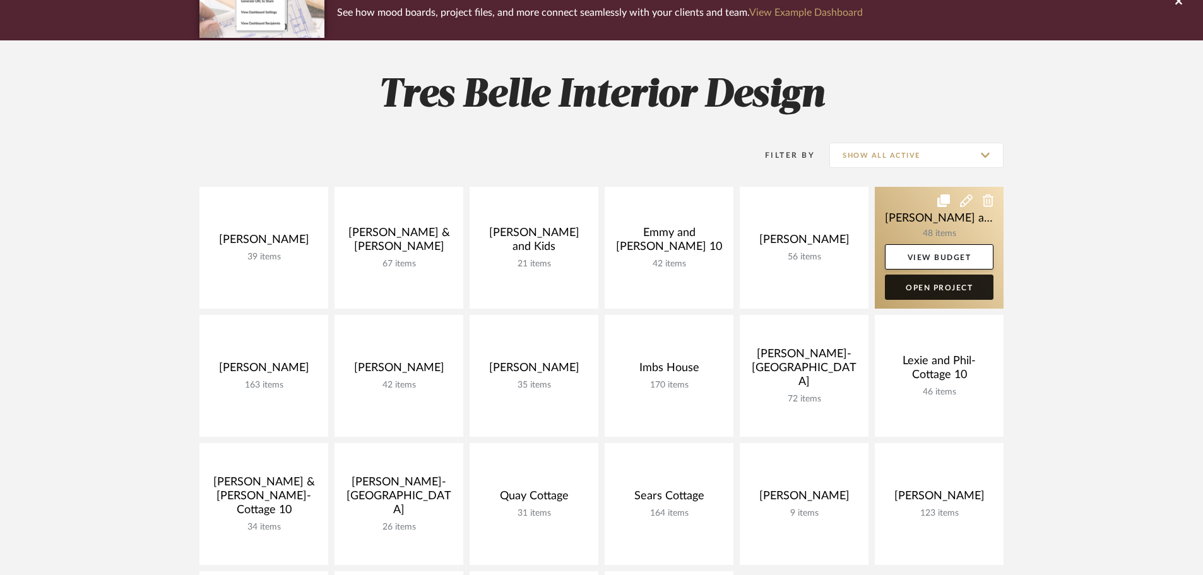
click at [928, 285] on link "Open Project" at bounding box center [939, 286] width 109 height 25
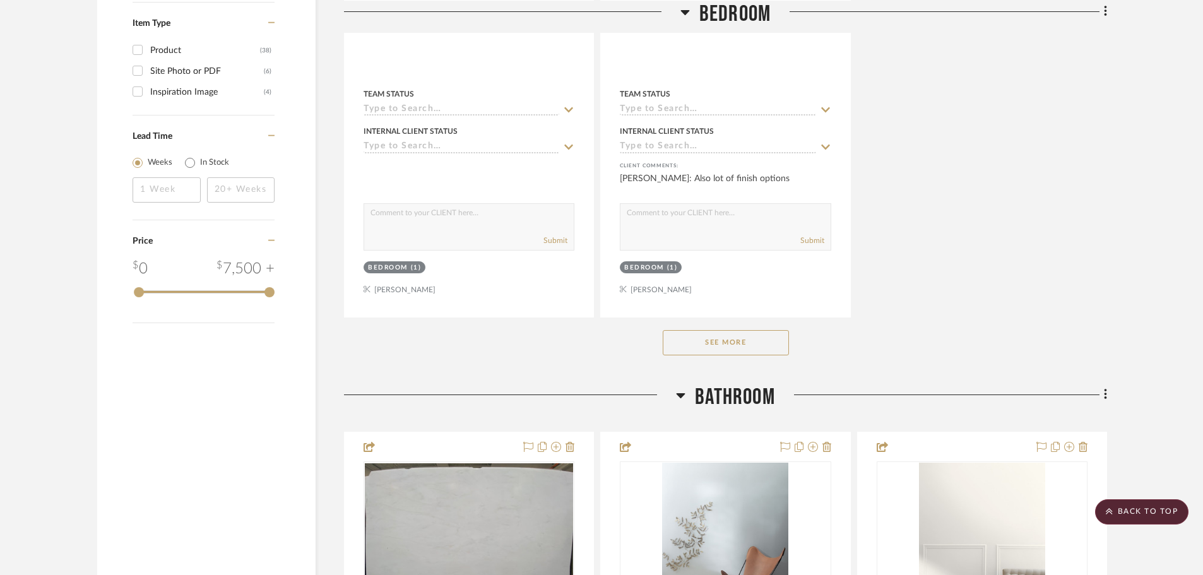
scroll to position [1767, 0]
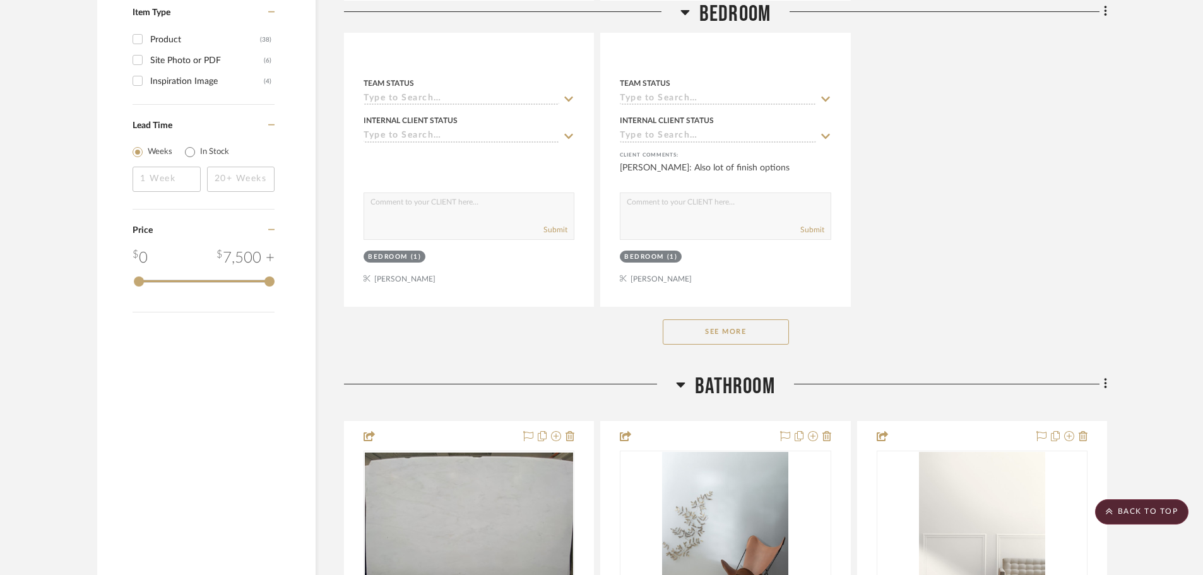
click at [751, 319] on button "See More" at bounding box center [725, 331] width 126 height 25
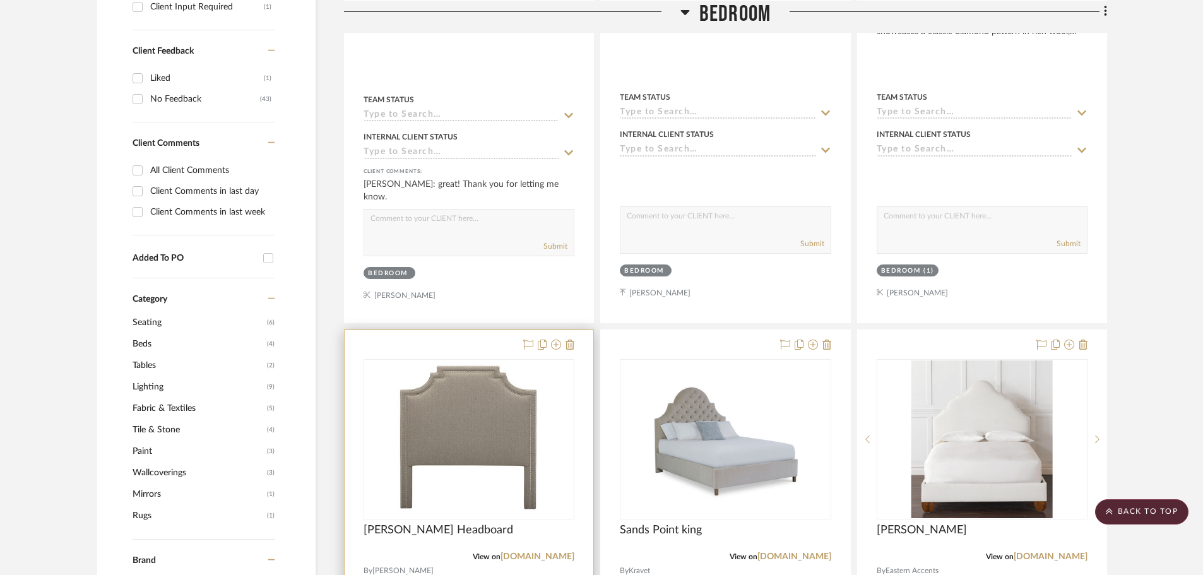
scroll to position [379, 0]
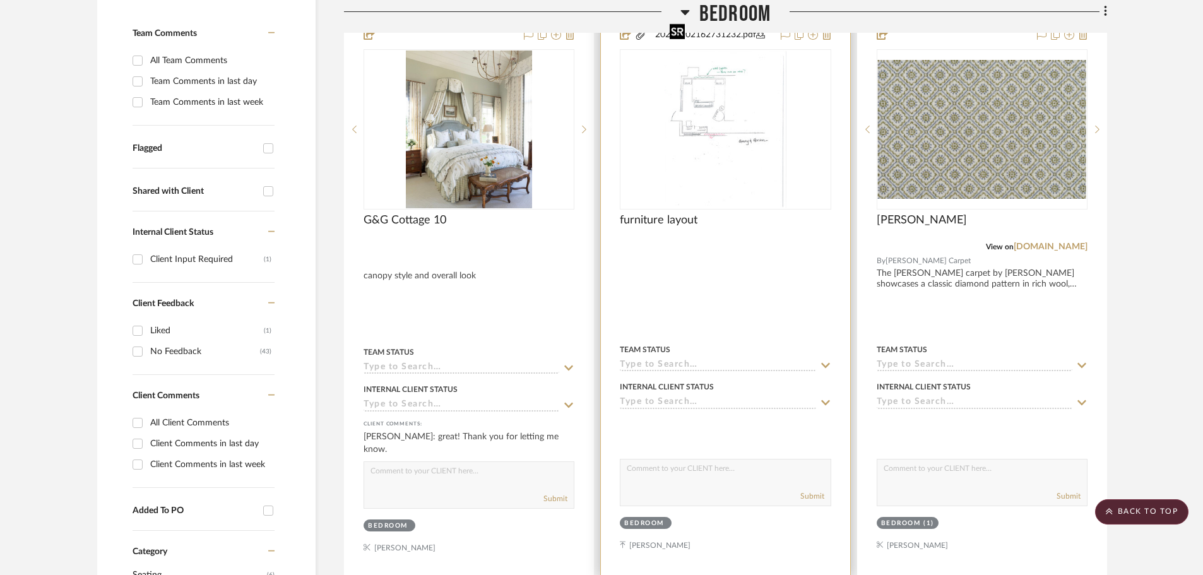
click at [731, 77] on img "0" at bounding box center [725, 129] width 122 height 158
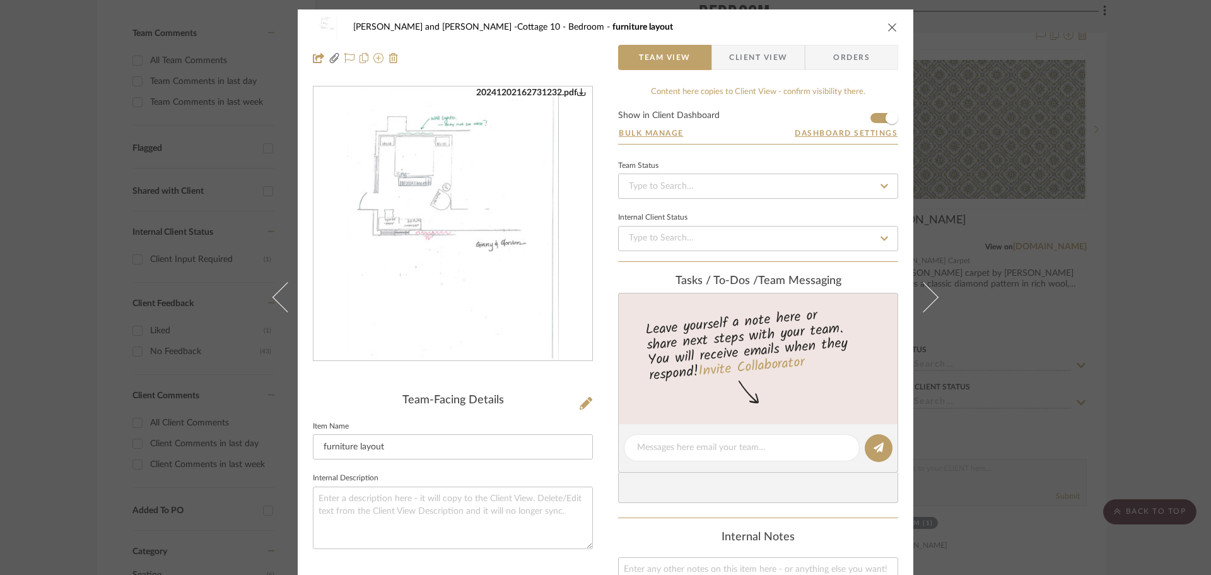
click at [423, 188] on img "0" at bounding box center [453, 224] width 212 height 274
click at [888, 23] on icon "close" at bounding box center [893, 27] width 10 height 10
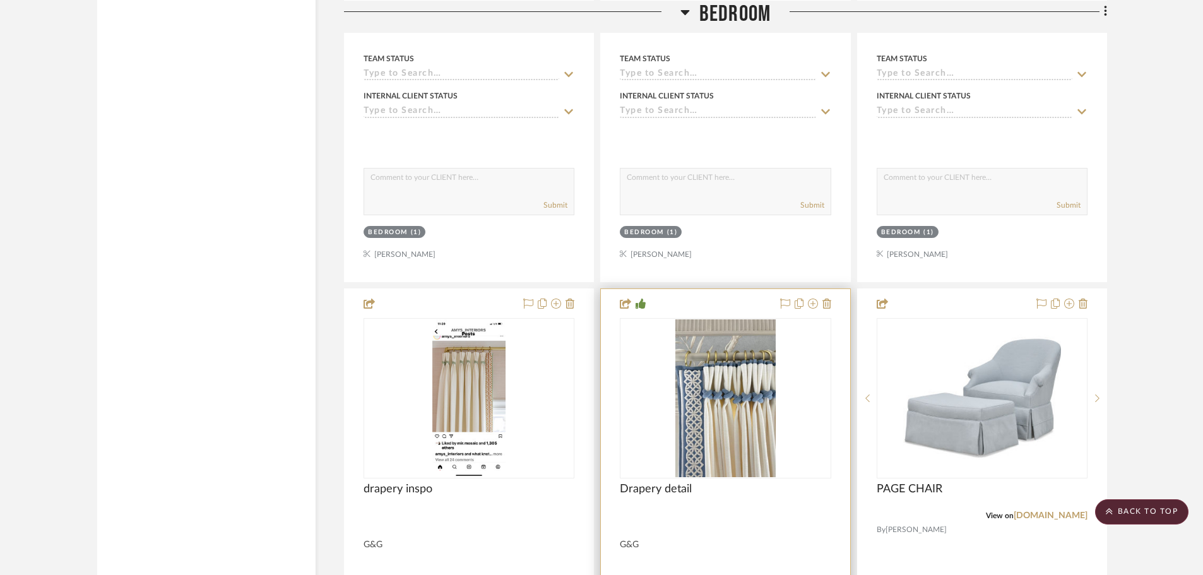
scroll to position [3723, 0]
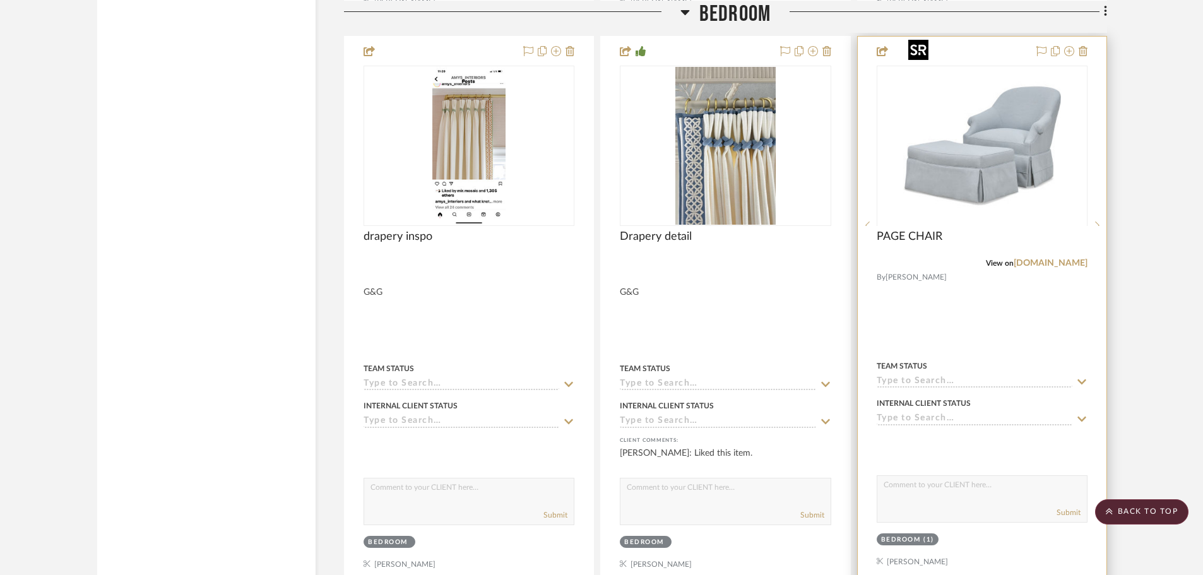
click at [963, 106] on div at bounding box center [981, 225] width 211 height 319
click at [1035, 259] on link "wesleyhall.com" at bounding box center [1050, 263] width 74 height 9
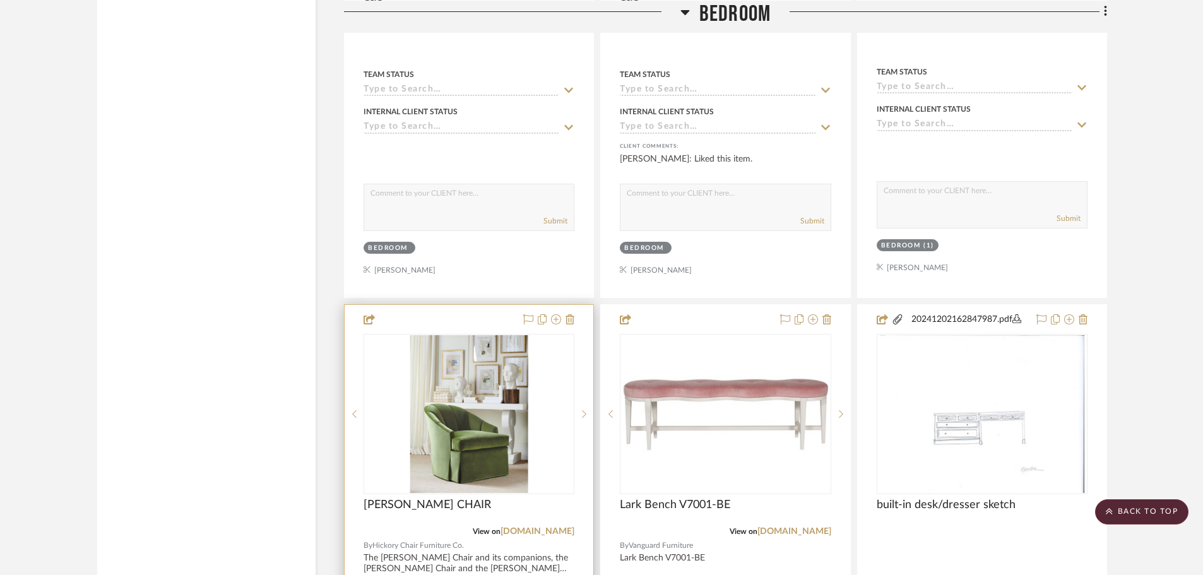
scroll to position [4101, 0]
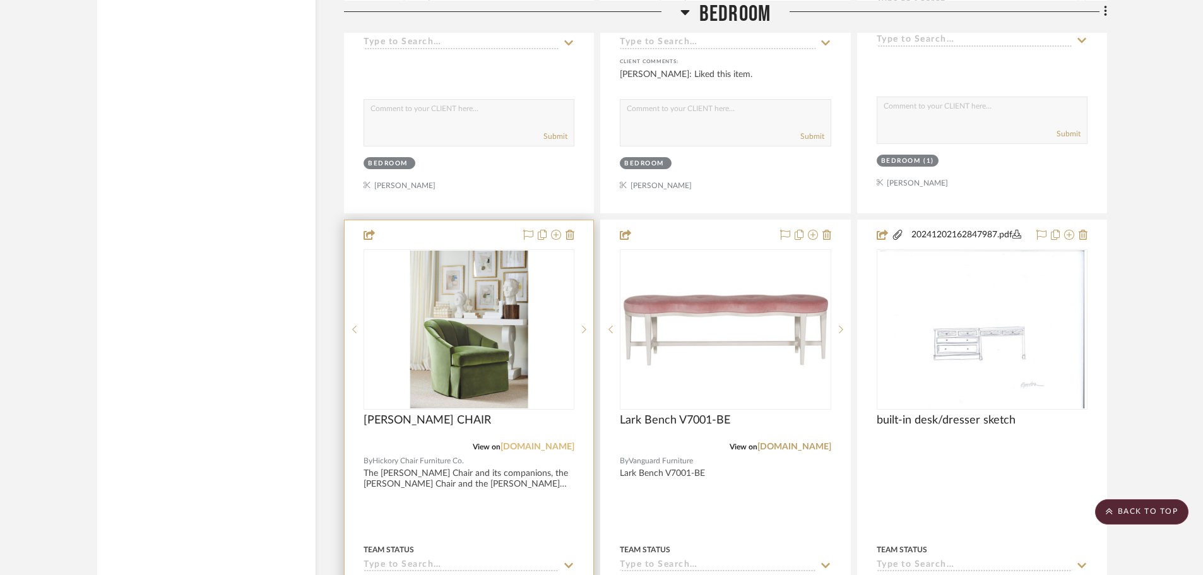
click at [543, 442] on link "hickorychair.com" at bounding box center [537, 446] width 74 height 9
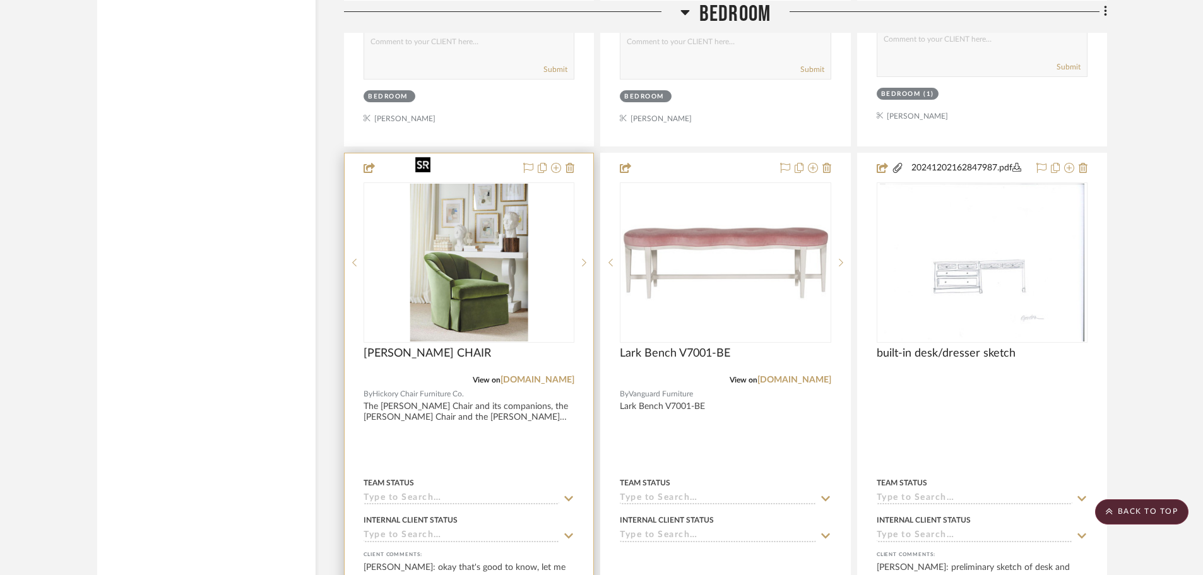
scroll to position [4290, 0]
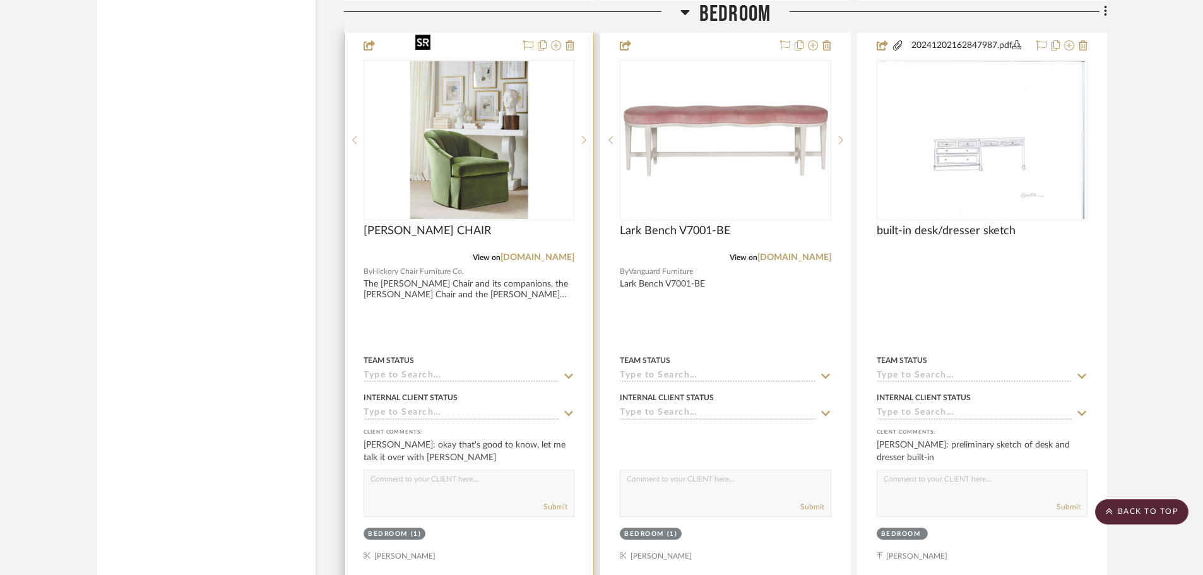
click at [431, 127] on img "0" at bounding box center [469, 140] width 118 height 158
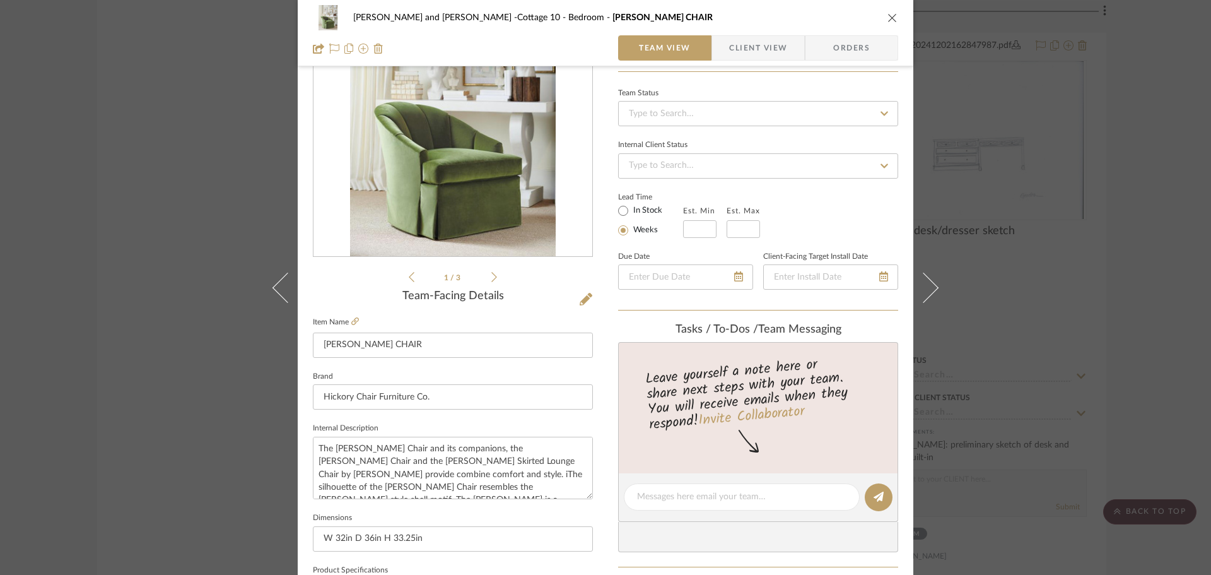
scroll to position [126, 0]
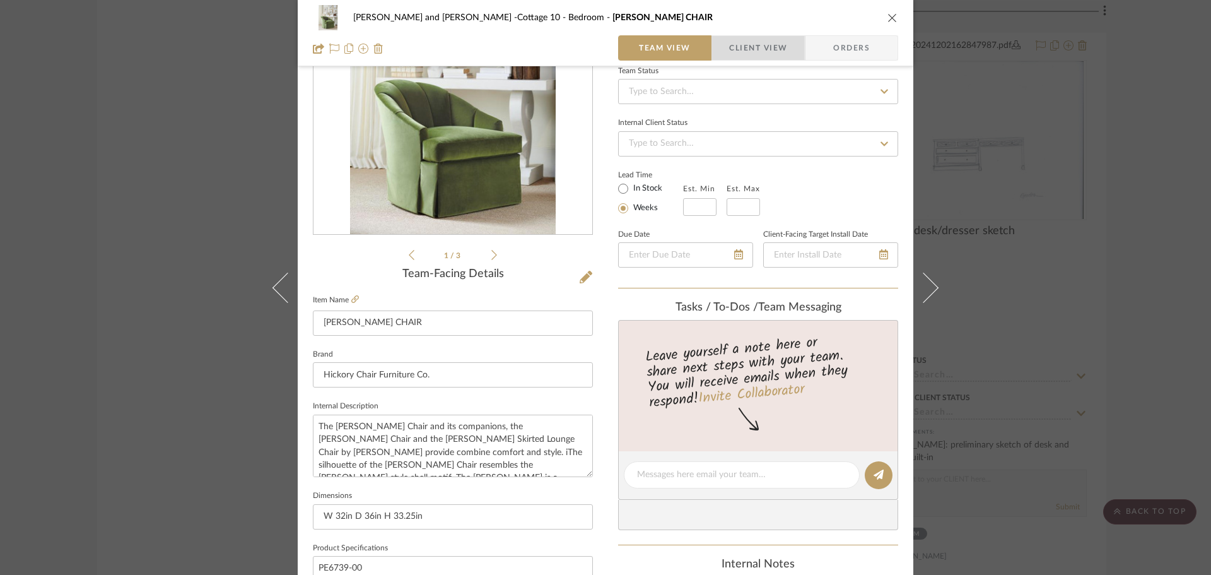
click at [757, 37] on span "Client View" at bounding box center [758, 47] width 58 height 25
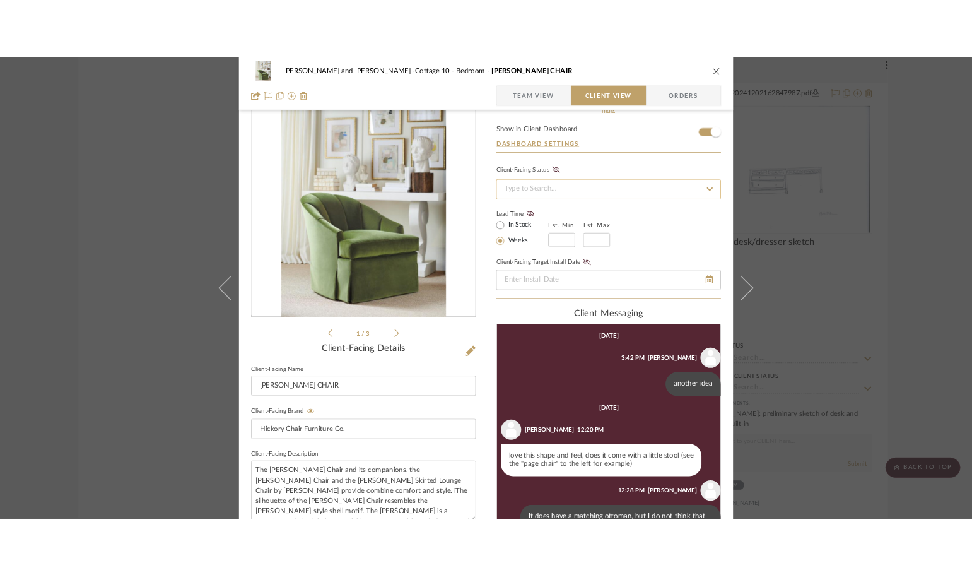
scroll to position [0, 0]
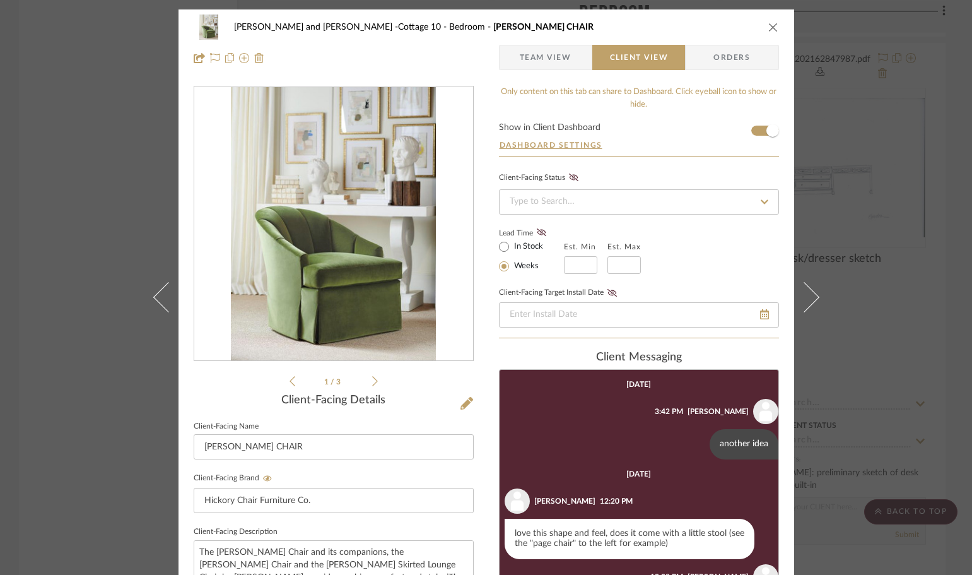
click at [768, 25] on icon "close" at bounding box center [773, 27] width 10 height 10
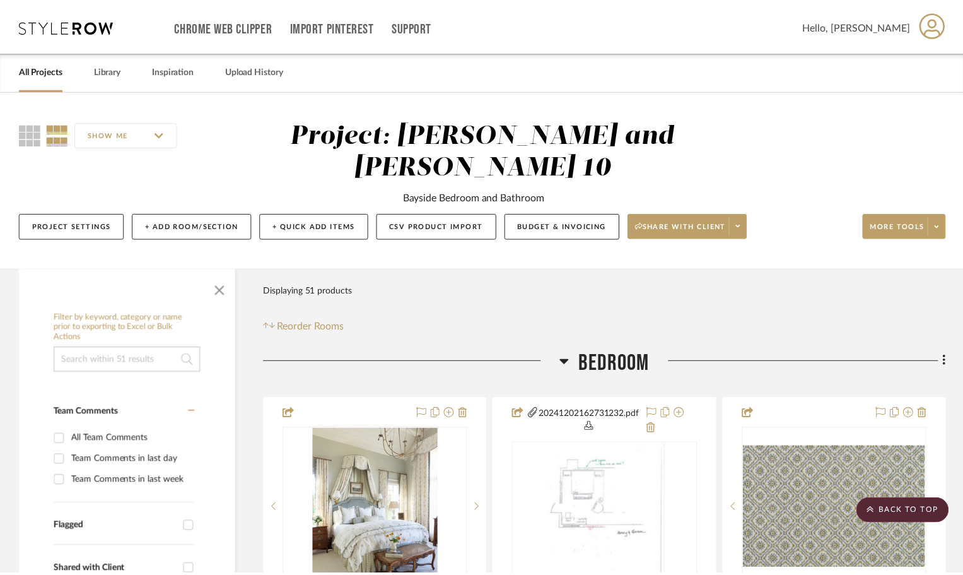
scroll to position [4290, 0]
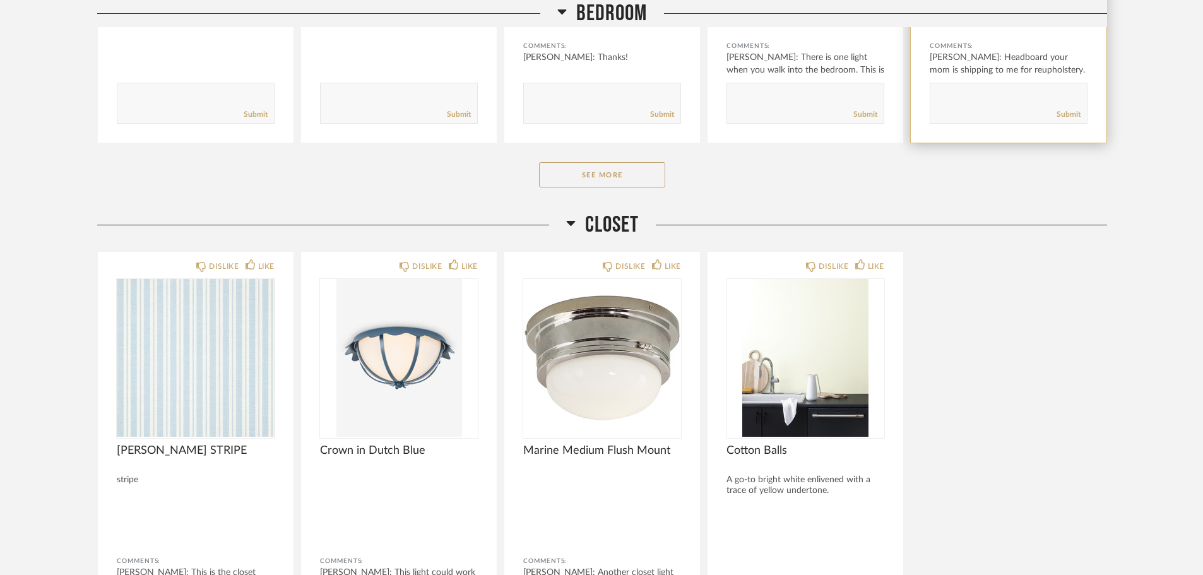
scroll to position [505, 0]
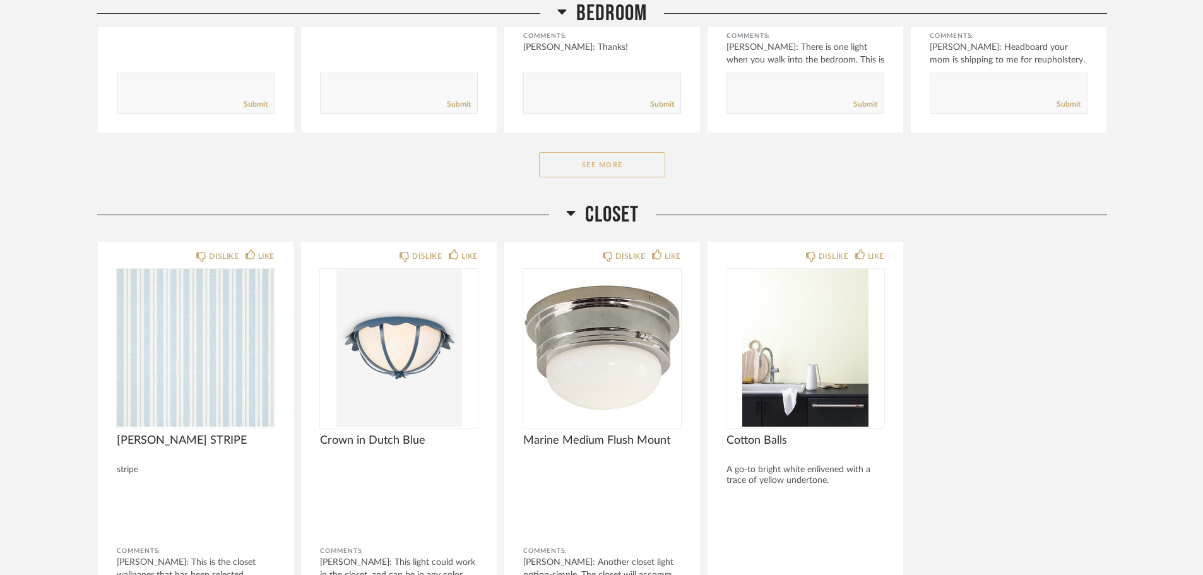
click at [633, 163] on button "See More" at bounding box center [602, 164] width 126 height 25
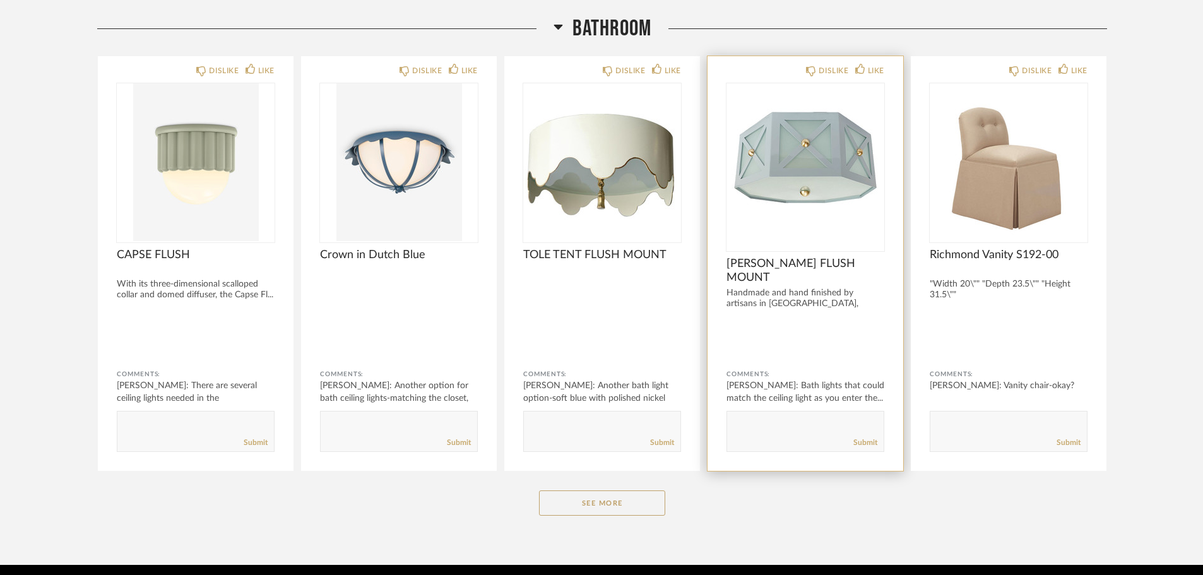
scroll to position [2856, 0]
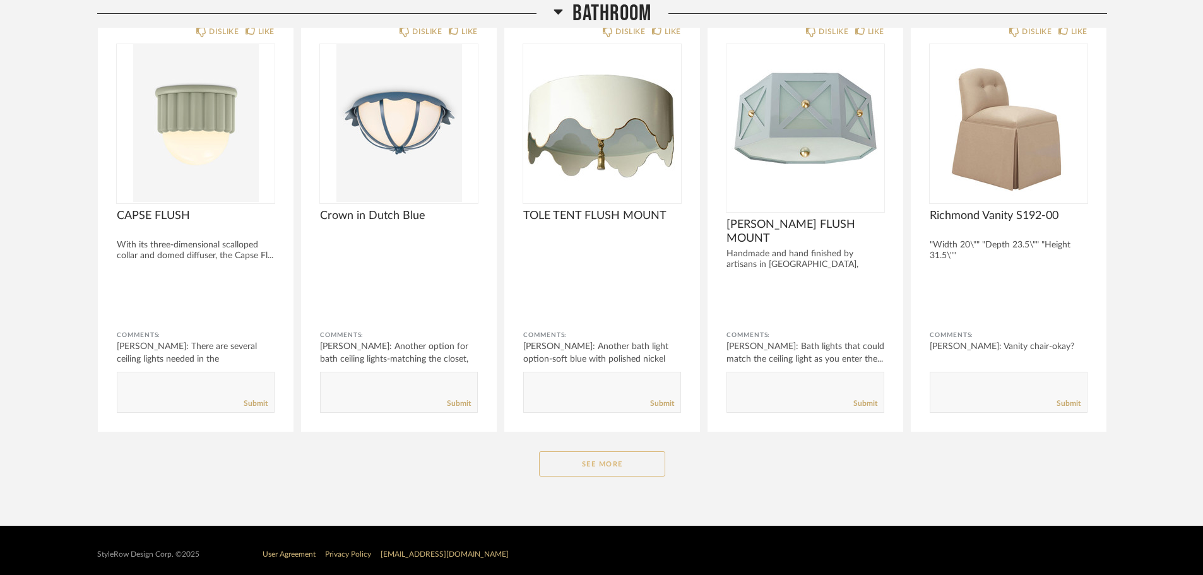
click at [603, 459] on button "See More" at bounding box center [602, 463] width 126 height 25
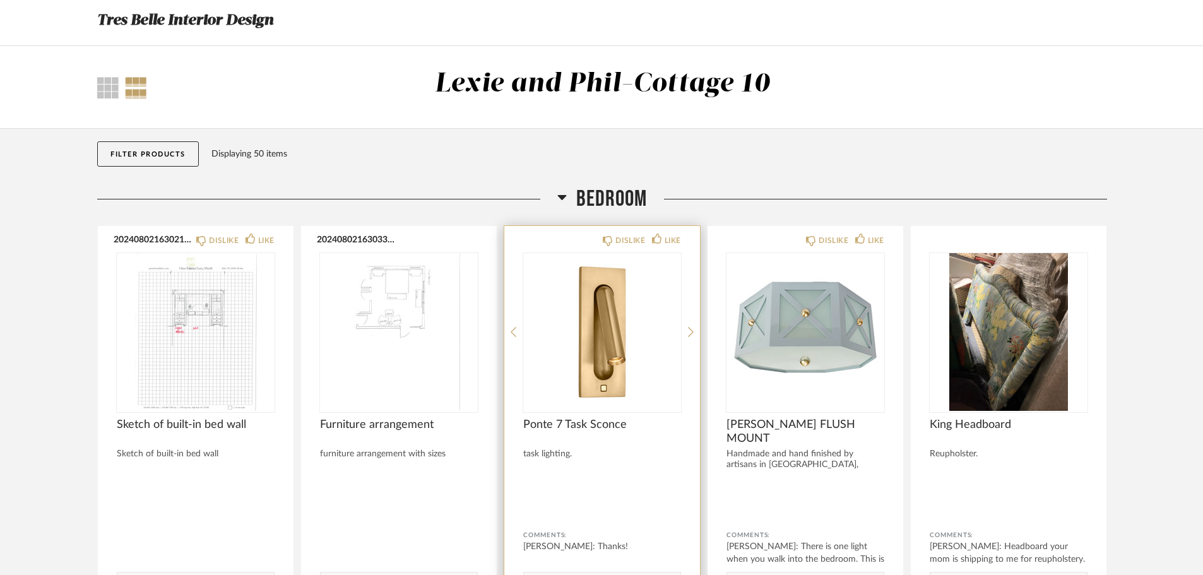
scroll to position [0, 0]
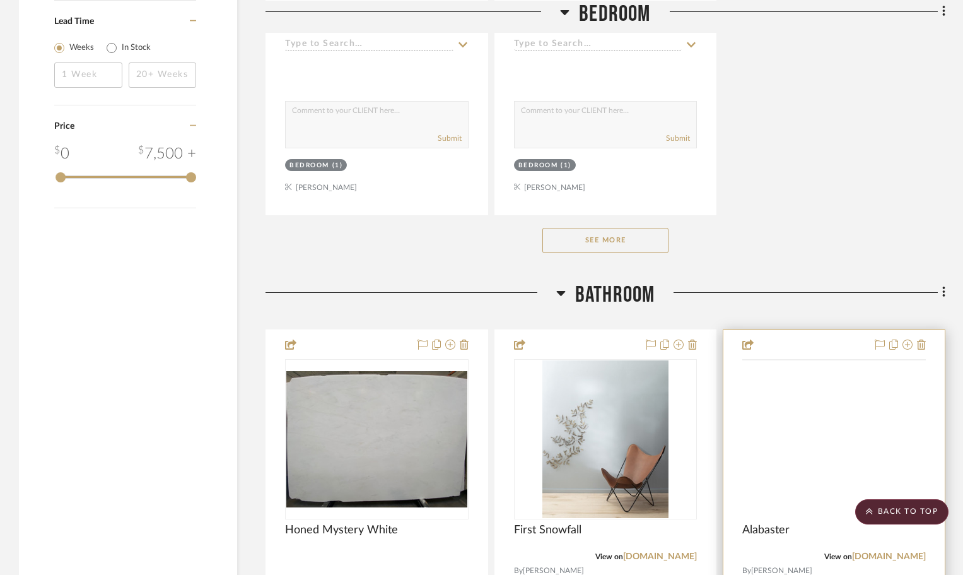
scroll to position [1876, 0]
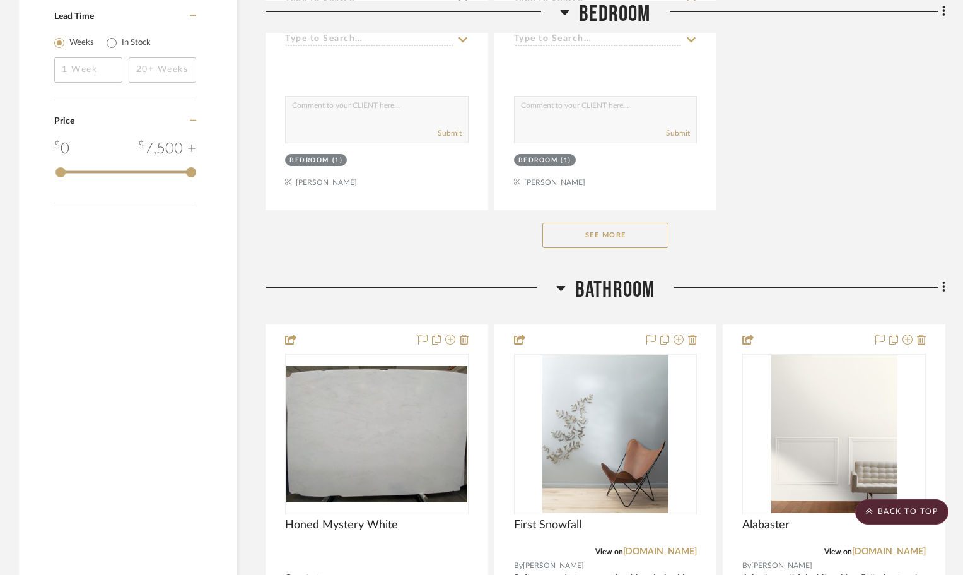
click at [635, 241] on button "See More" at bounding box center [606, 235] width 126 height 25
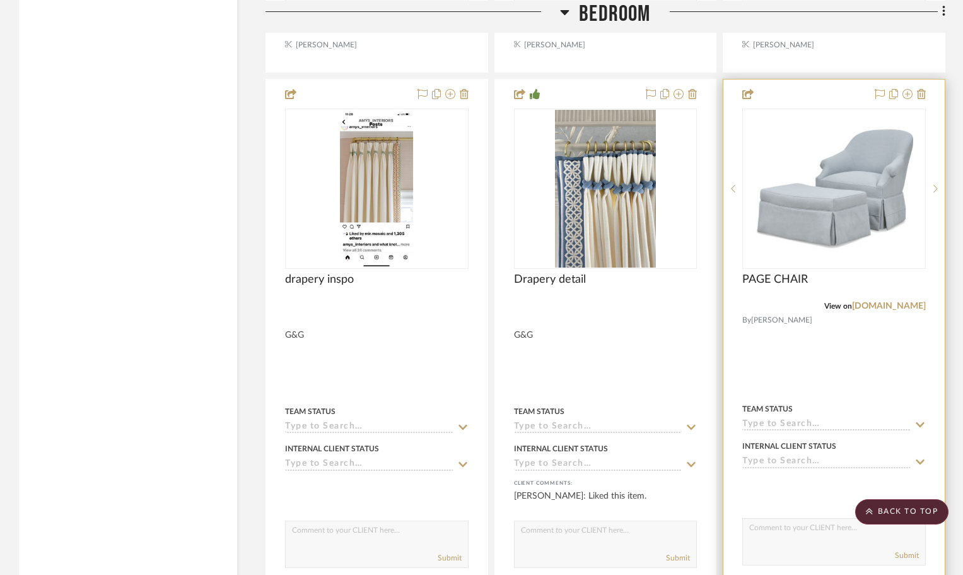
scroll to position [3536, 0]
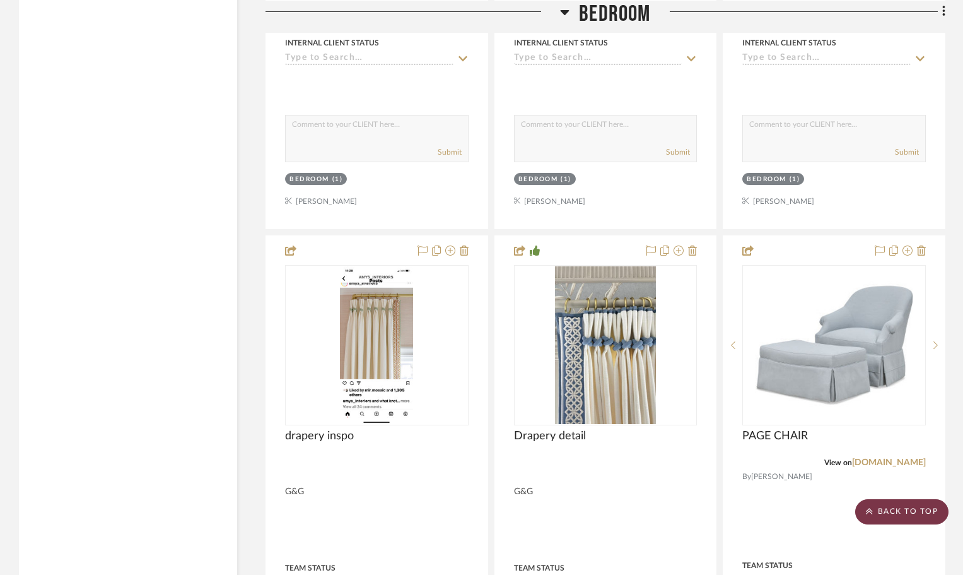
click at [927, 518] on scroll-to-top-button "BACK TO TOP" at bounding box center [902, 511] width 93 height 25
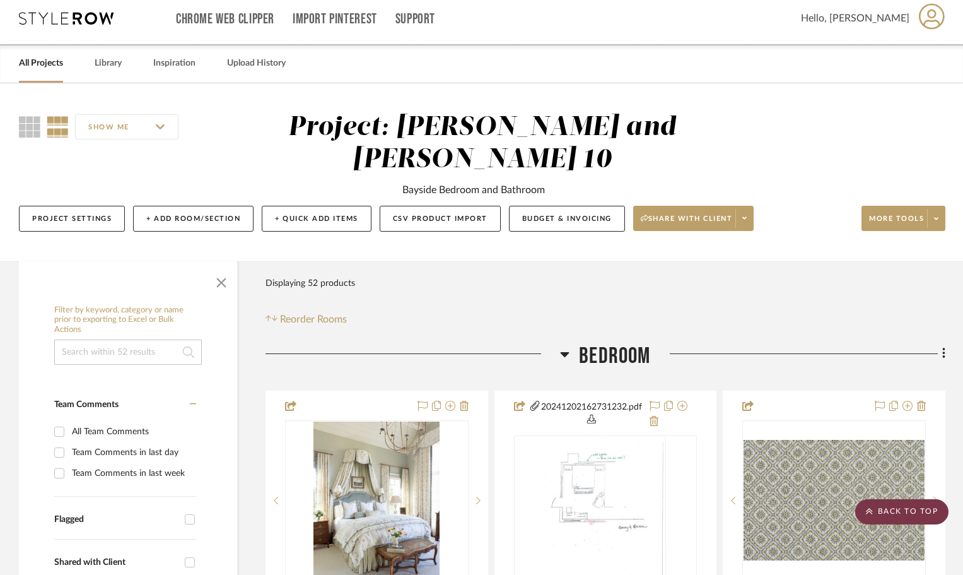
scroll to position [0, 0]
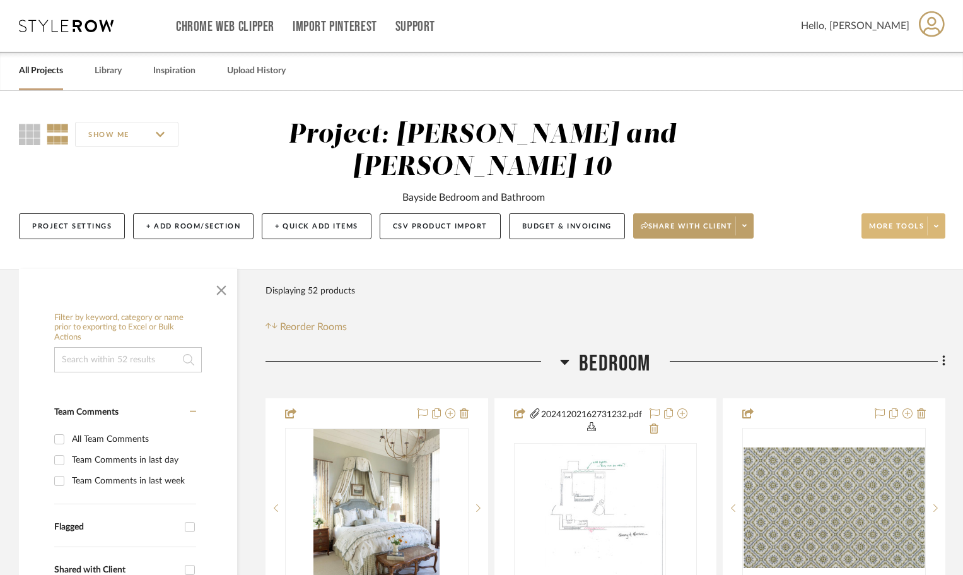
click at [878, 228] on span "More tools" at bounding box center [896, 230] width 55 height 19
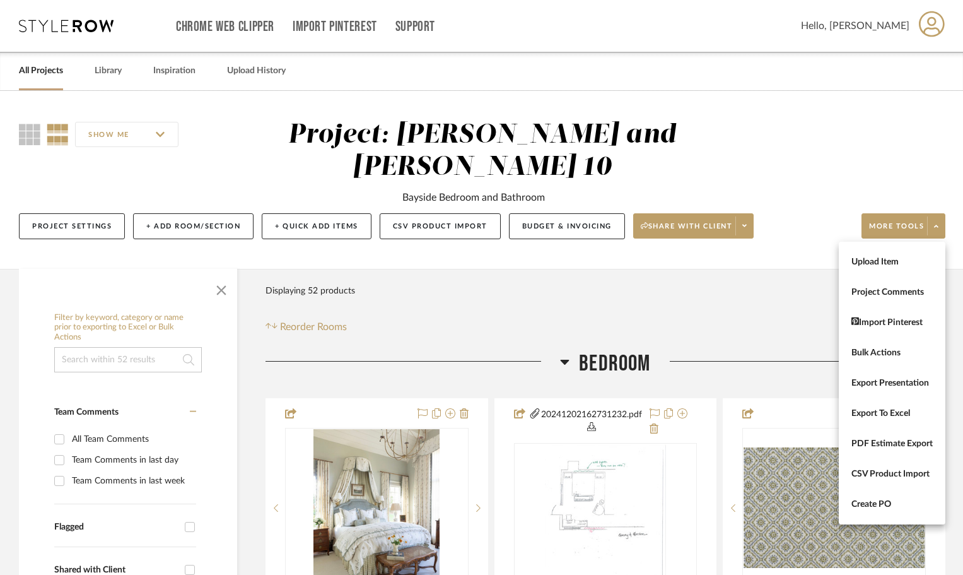
click at [712, 318] on div at bounding box center [481, 287] width 963 height 575
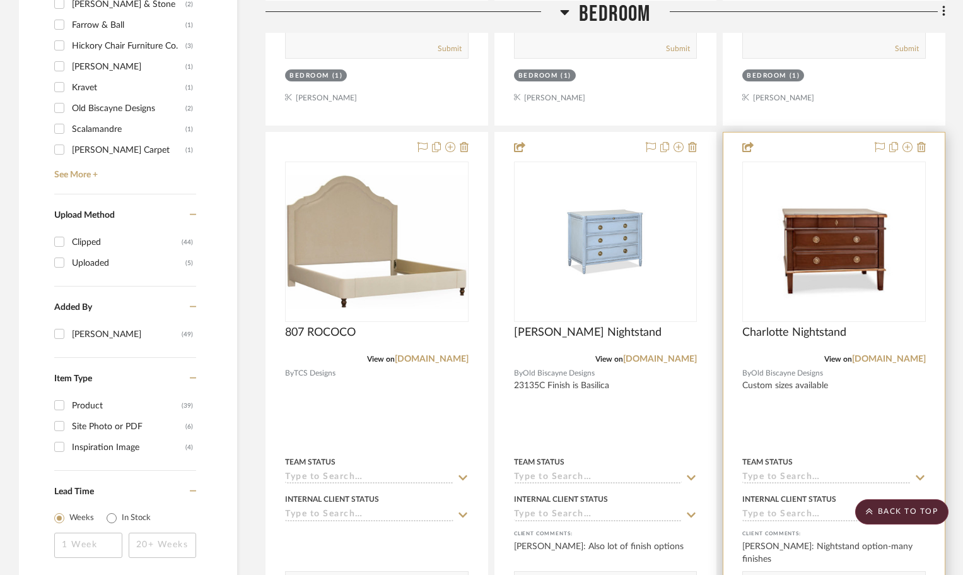
scroll to position [1388, 0]
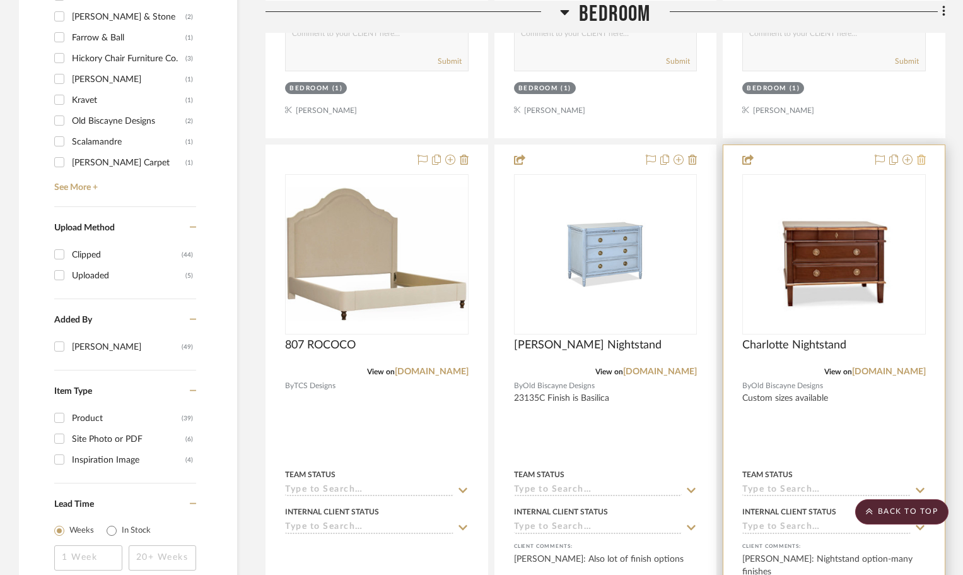
click at [922, 158] on icon at bounding box center [921, 160] width 9 height 10
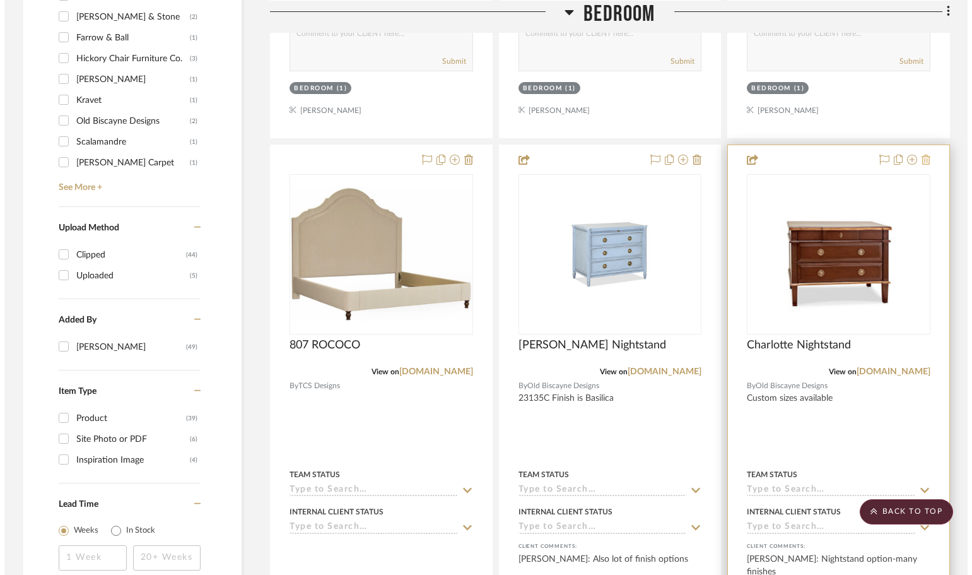
scroll to position [0, 0]
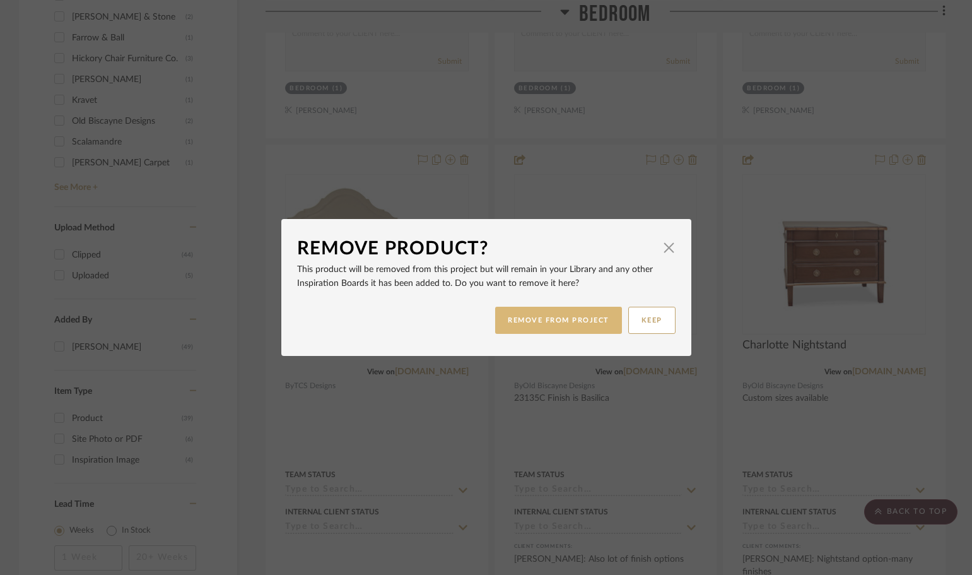
click at [549, 317] on button "REMOVE FROM PROJECT" at bounding box center [558, 320] width 127 height 27
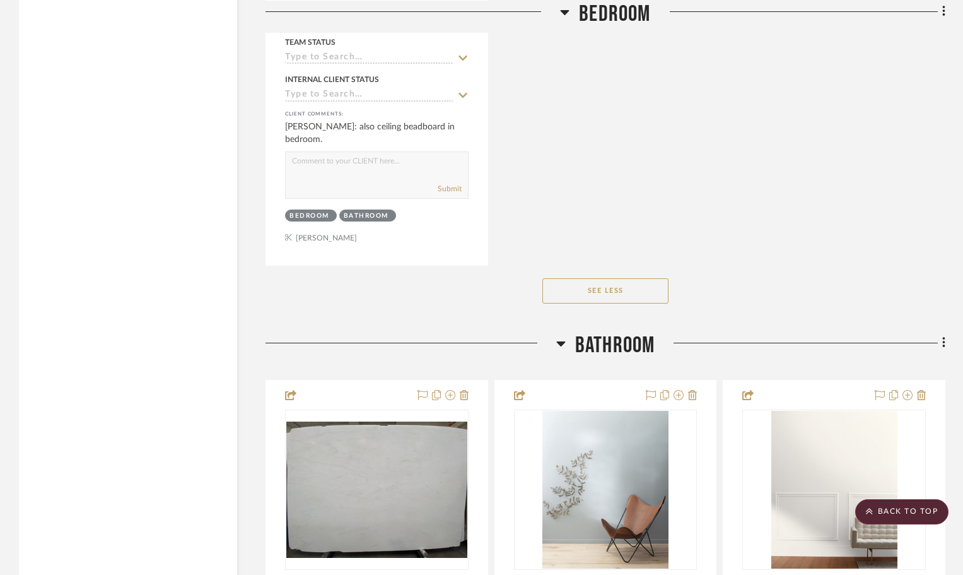
scroll to position [5652, 0]
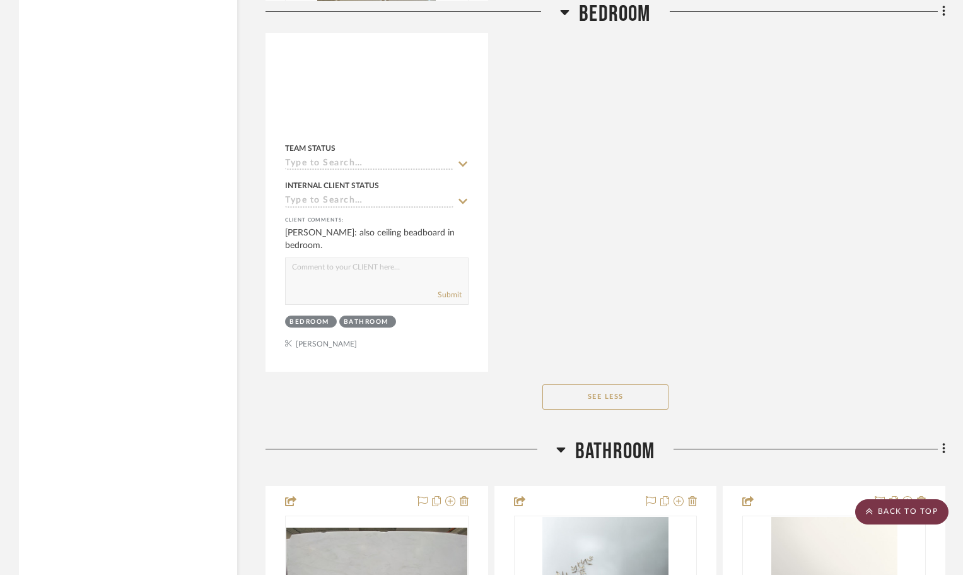
click at [922, 510] on scroll-to-top-button "BACK TO TOP" at bounding box center [902, 511] width 93 height 25
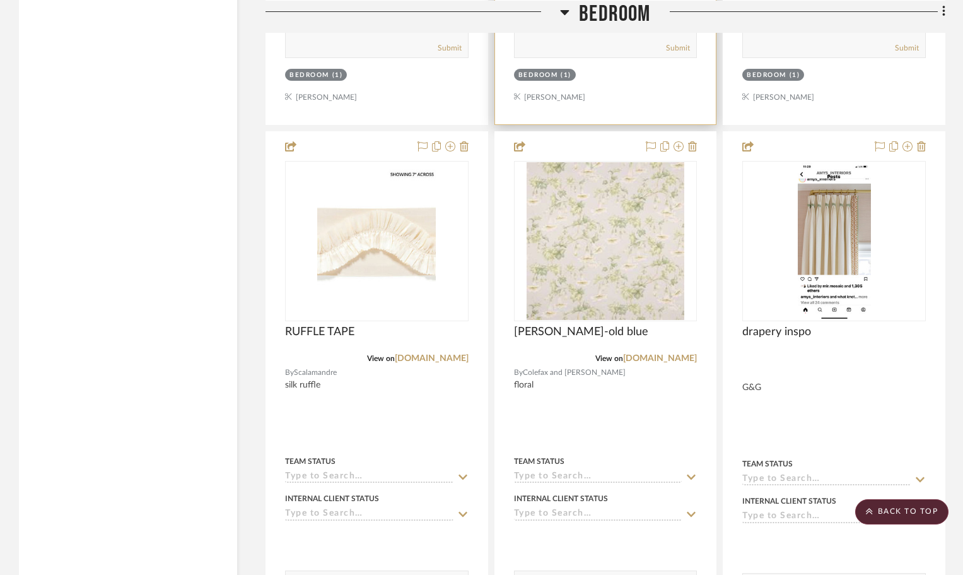
scroll to position [3092, 0]
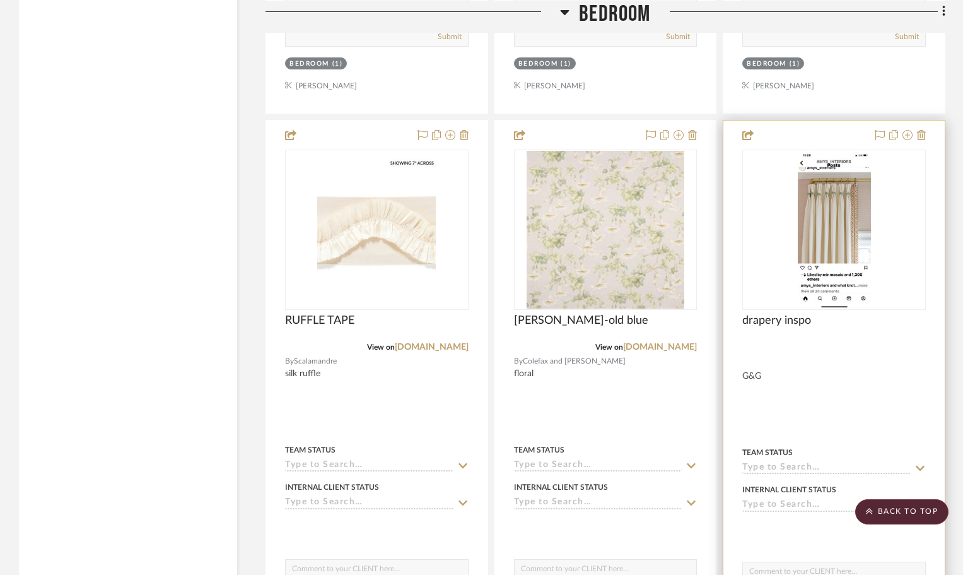
click at [822, 232] on img "0" at bounding box center [834, 230] width 73 height 158
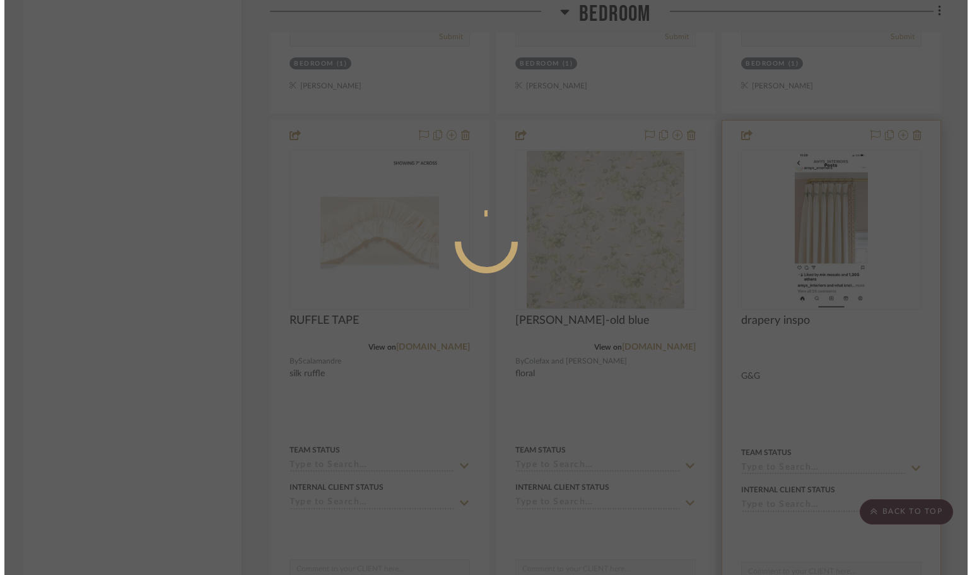
scroll to position [0, 0]
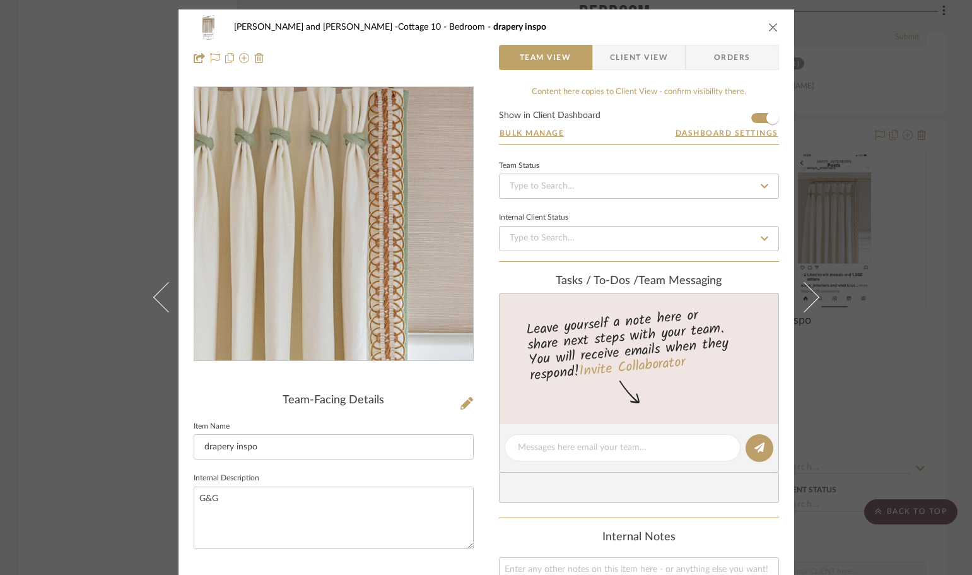
click at [365, 190] on img "0" at bounding box center [333, 224] width 127 height 274
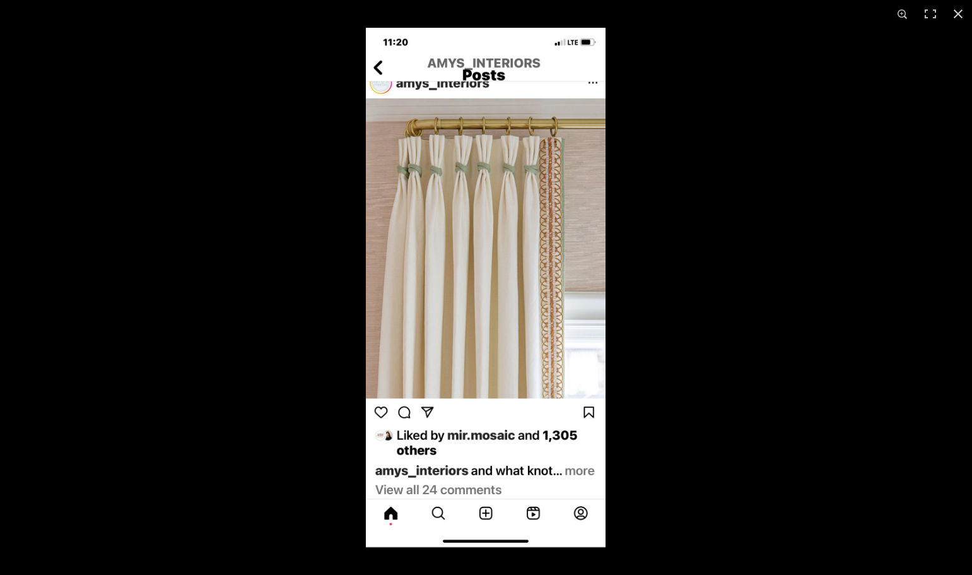
click at [464, 169] on img at bounding box center [486, 287] width 240 height 519
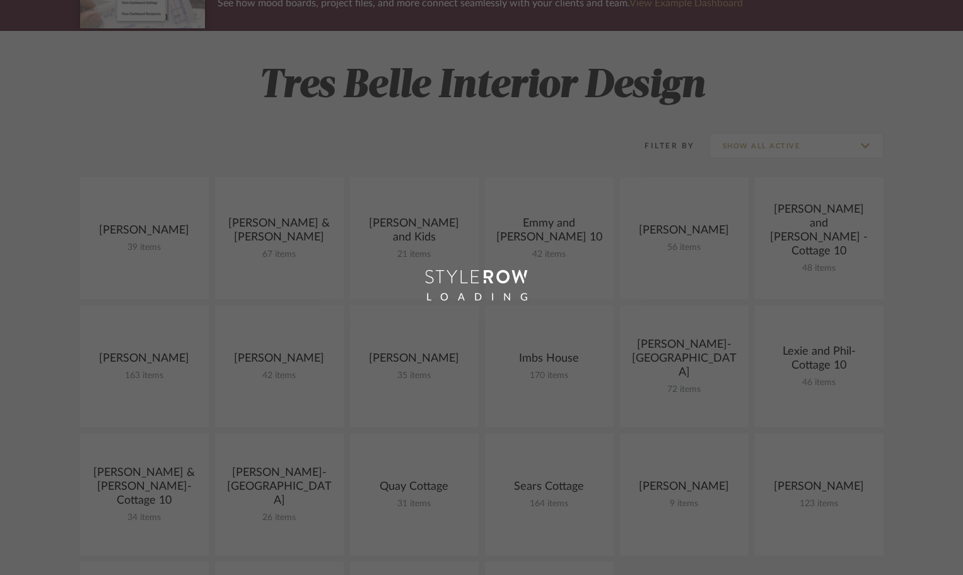
scroll to position [126, 0]
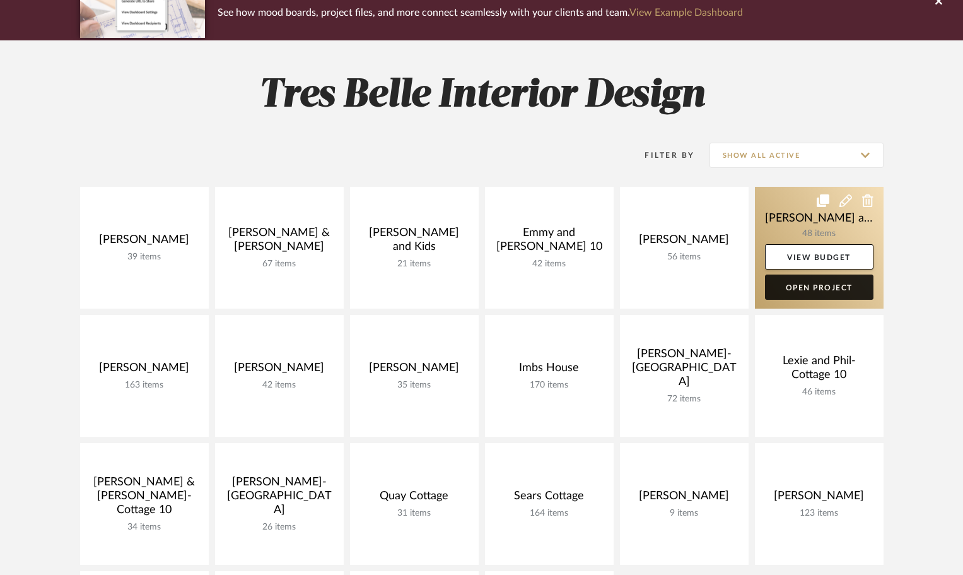
click at [816, 281] on link "Open Project" at bounding box center [819, 286] width 109 height 25
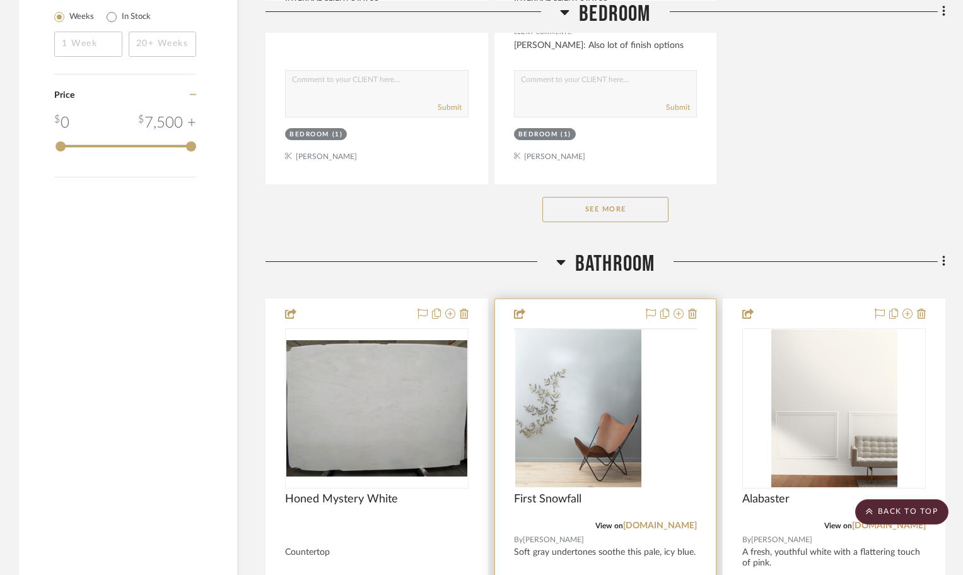
scroll to position [2082, 0]
